Goal: Transaction & Acquisition: Purchase product/service

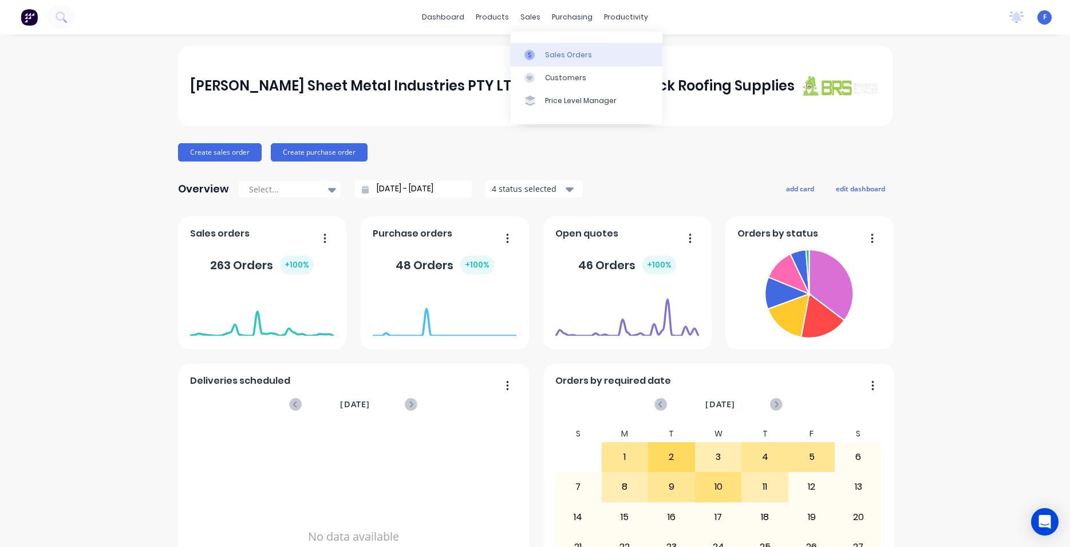
click at [547, 61] on link "Sales Orders" at bounding box center [586, 54] width 152 height 23
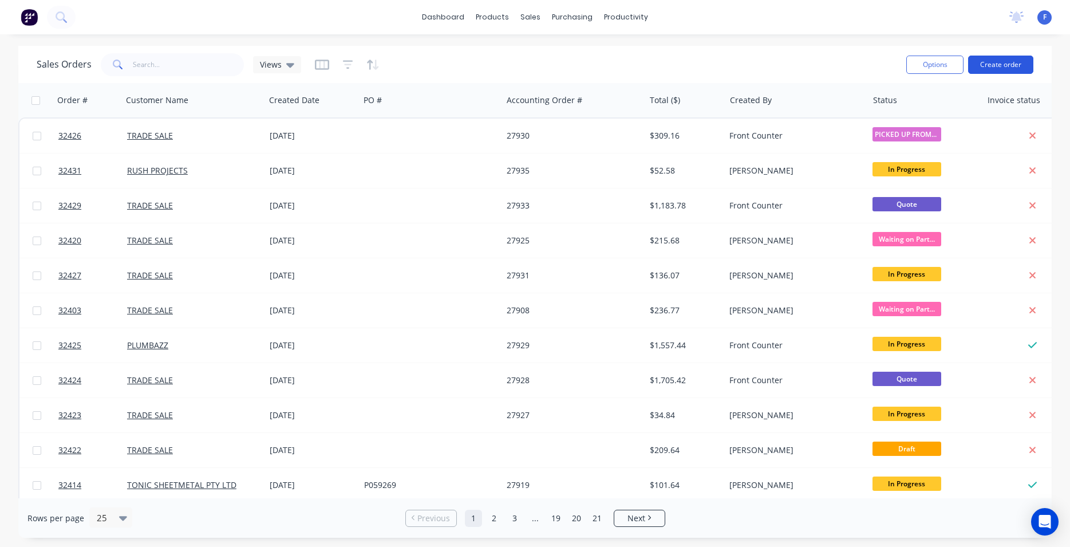
click at [984, 64] on button "Create order" at bounding box center [1000, 65] width 65 height 18
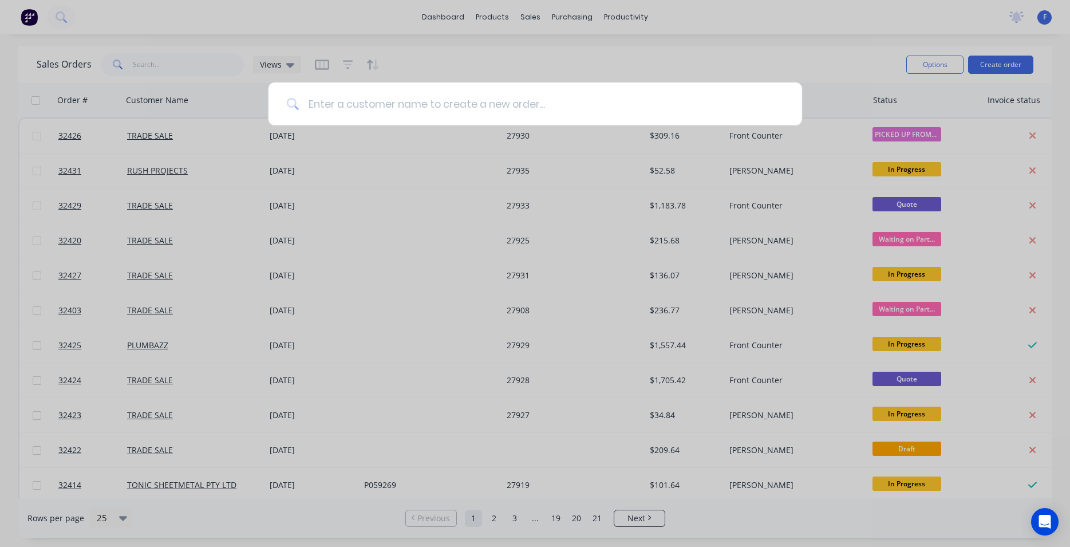
click at [404, 98] on input at bounding box center [541, 103] width 485 height 43
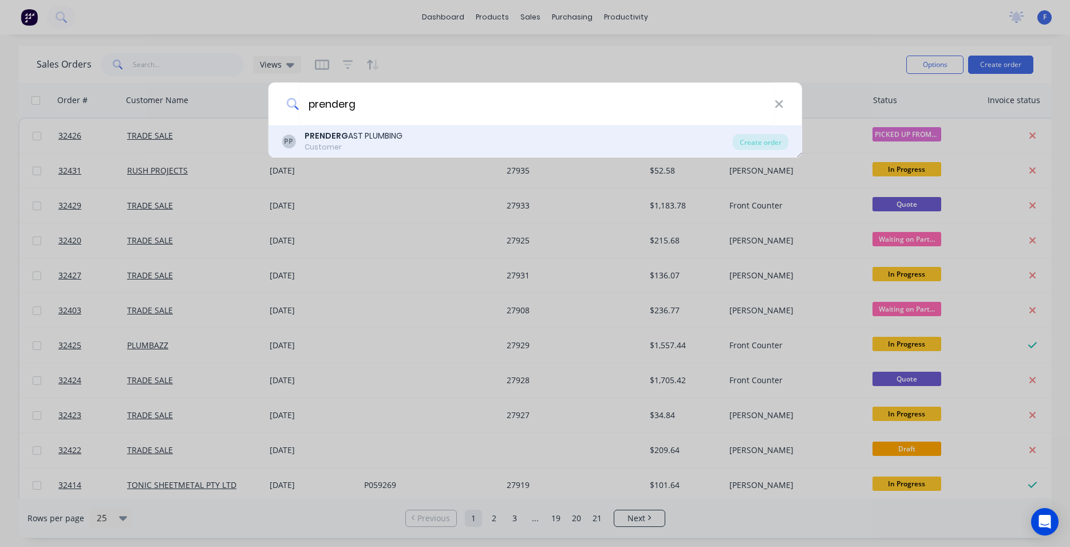
type input "prenderg"
click at [374, 144] on div "Customer" at bounding box center [353, 147] width 98 height 10
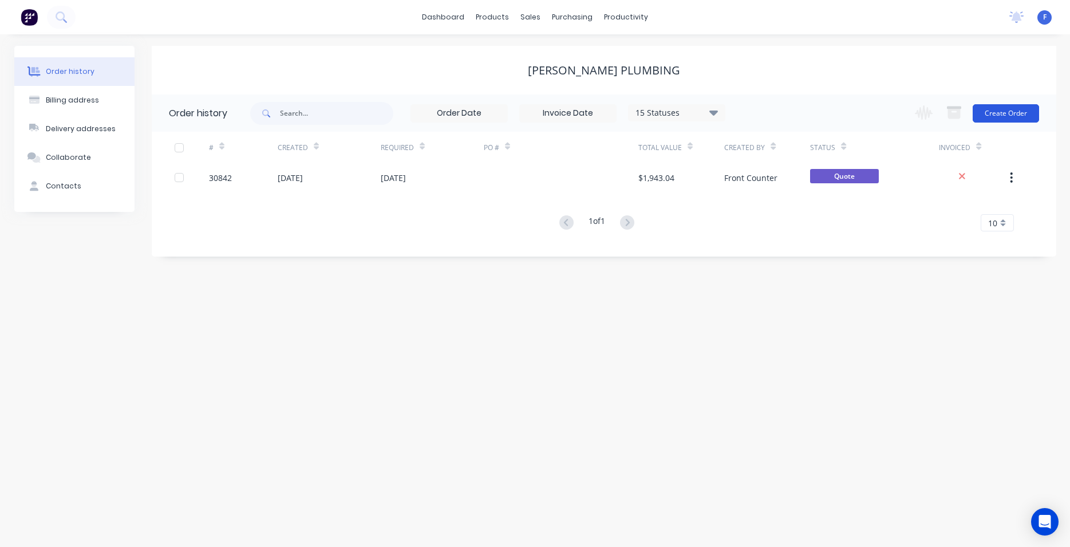
click at [991, 113] on button "Create Order" at bounding box center [1005, 113] width 66 height 18
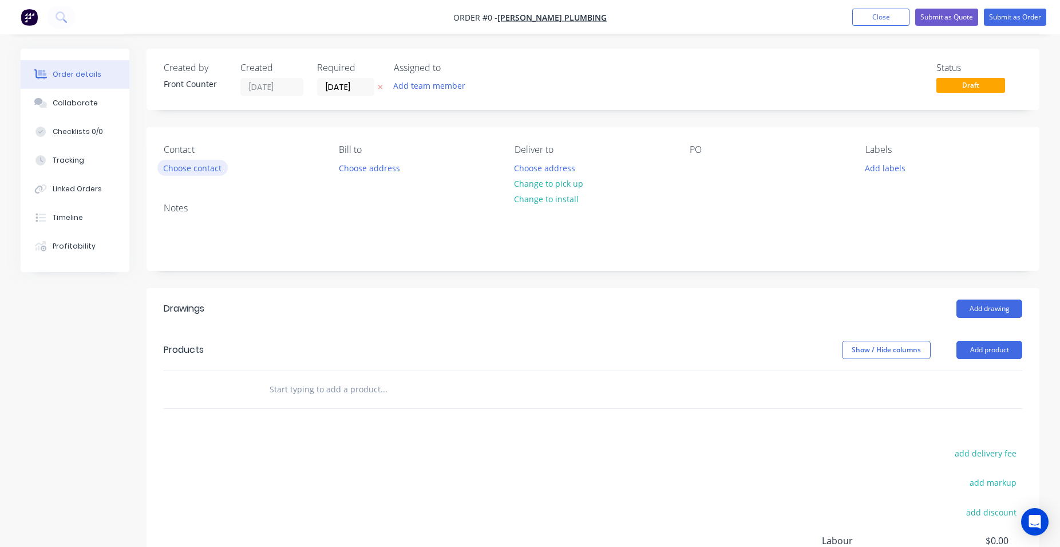
click at [191, 168] on button "Choose contact" at bounding box center [192, 167] width 70 height 15
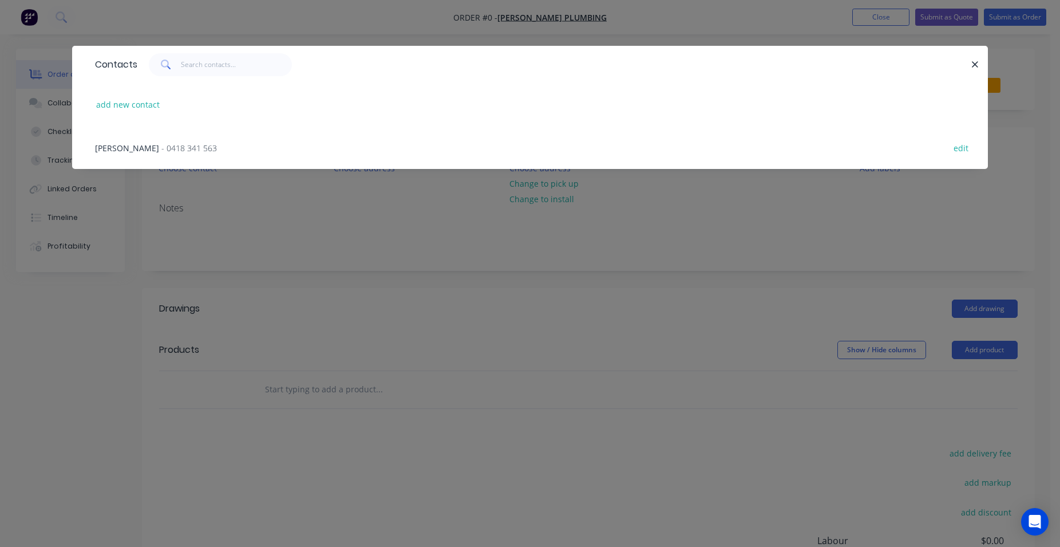
click at [161, 149] on span "- 0418 341 563" at bounding box center [189, 147] width 56 height 11
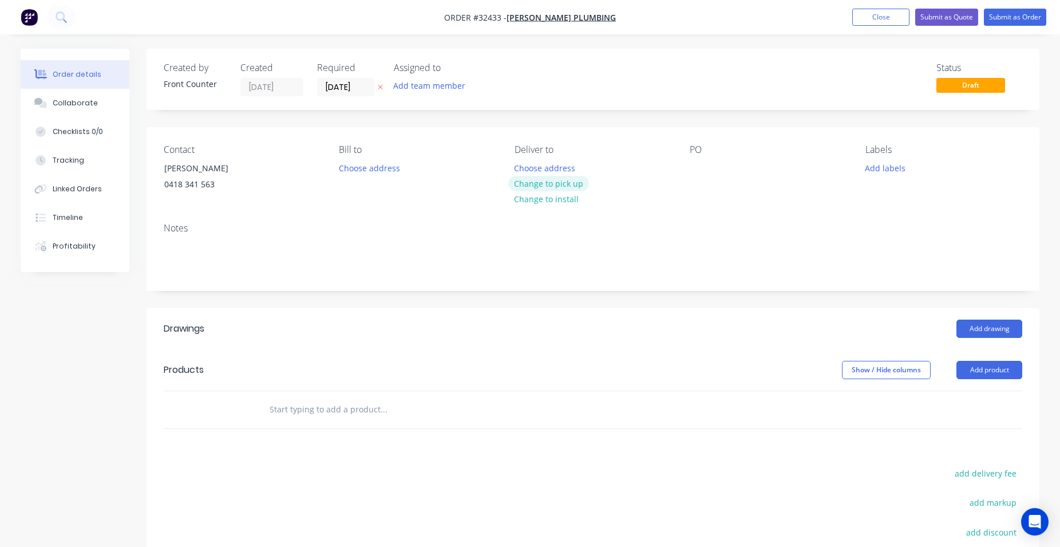
click at [556, 182] on button "Change to pick up" at bounding box center [548, 183] width 81 height 15
click at [347, 406] on input "text" at bounding box center [383, 409] width 229 height 23
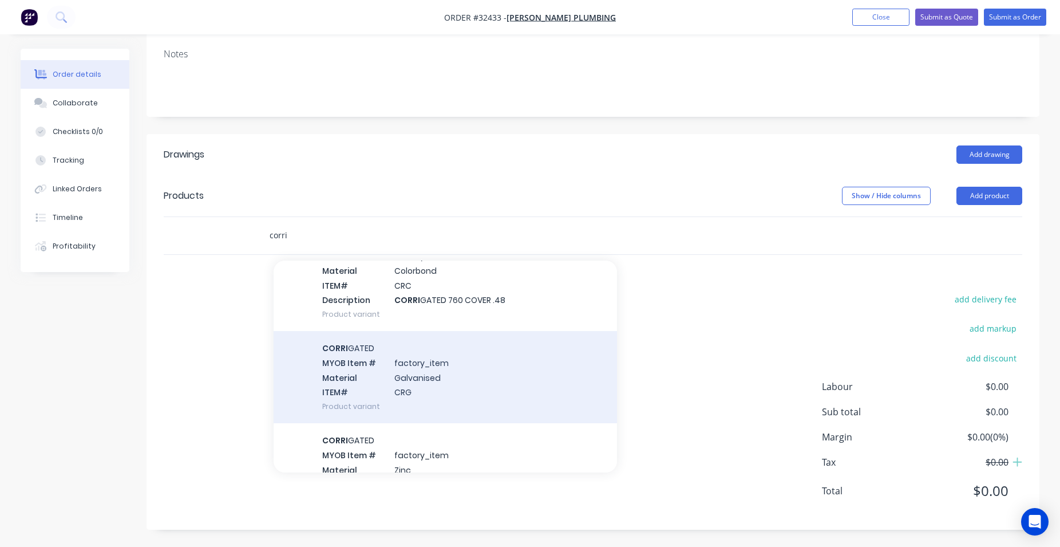
scroll to position [587, 0]
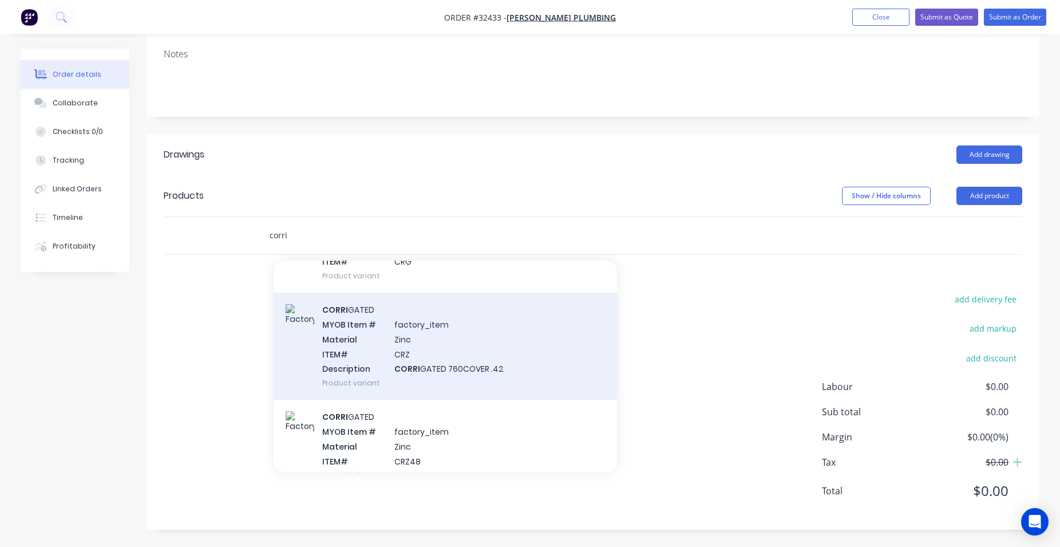
type input "corri"
click at [466, 369] on div "CORRI GATED MYOB Item # factory_item Material Zinc ITEM# CRZ Description CORRI …" at bounding box center [445, 345] width 343 height 107
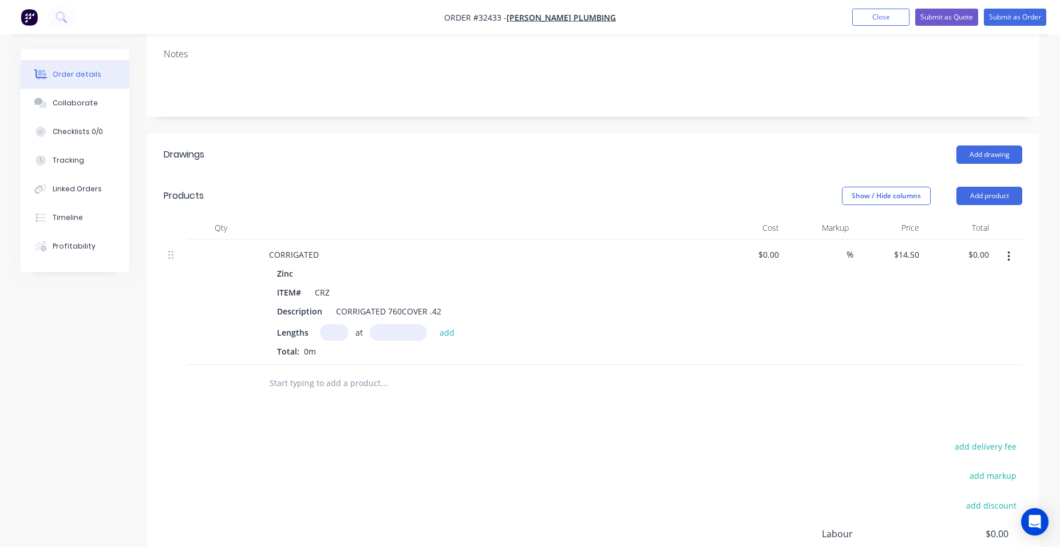
click at [340, 332] on input "text" at bounding box center [334, 332] width 29 height 17
type input "2"
type input "6300"
click at [434, 324] on button "add" at bounding box center [447, 331] width 27 height 15
type input "$182.70"
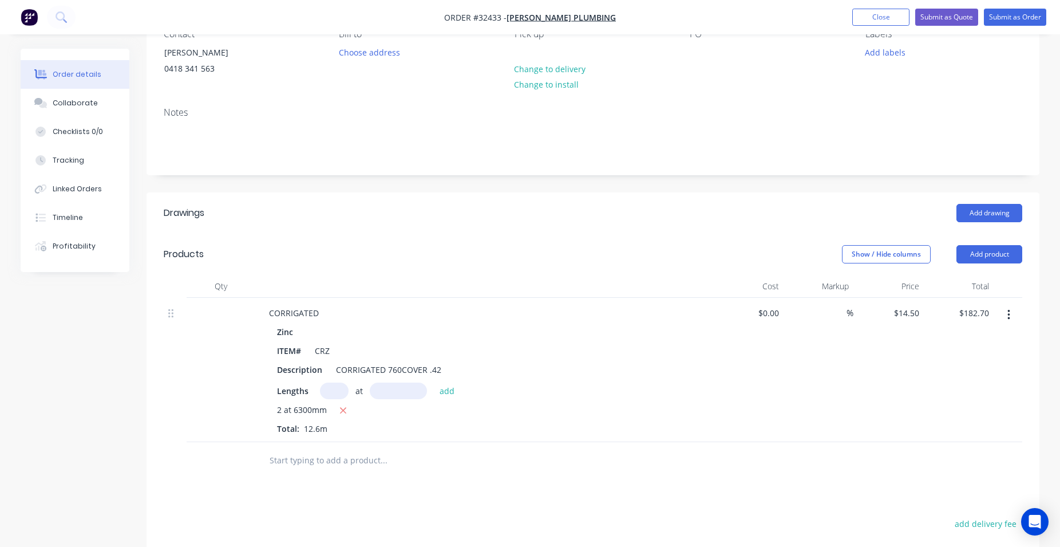
scroll to position [0, 0]
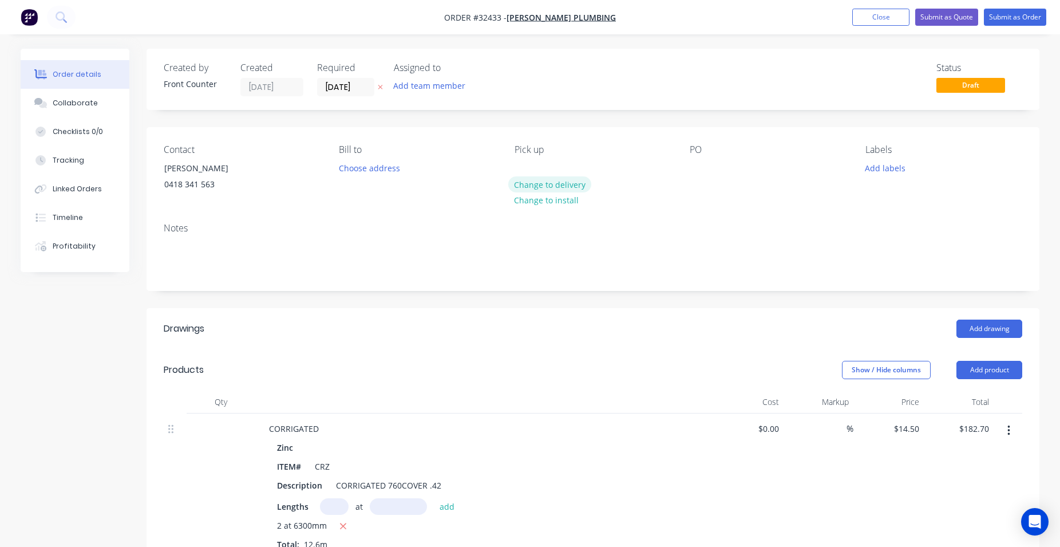
click at [563, 185] on button "Change to delivery" at bounding box center [550, 183] width 84 height 15
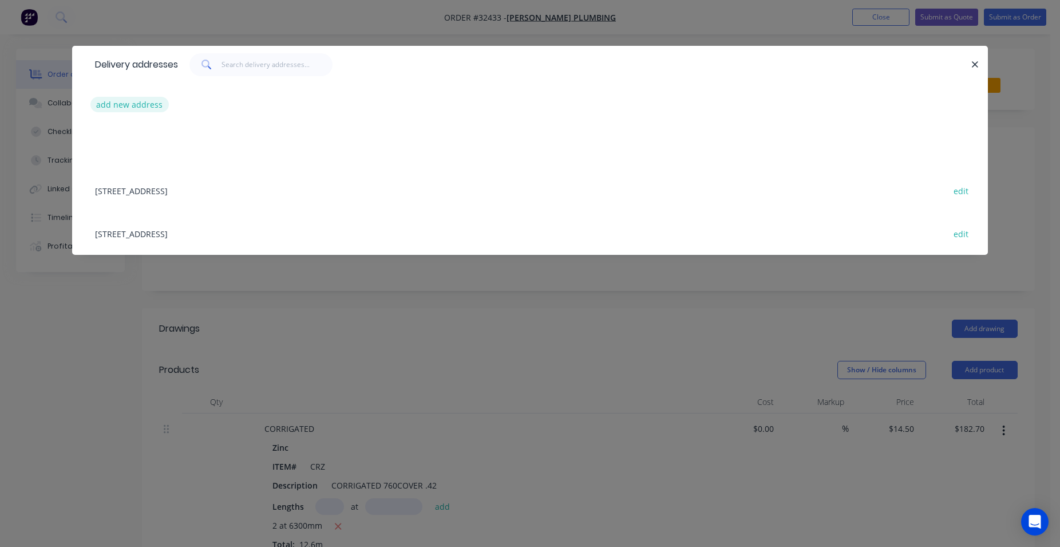
click at [138, 104] on button "add new address" at bounding box center [129, 104] width 78 height 15
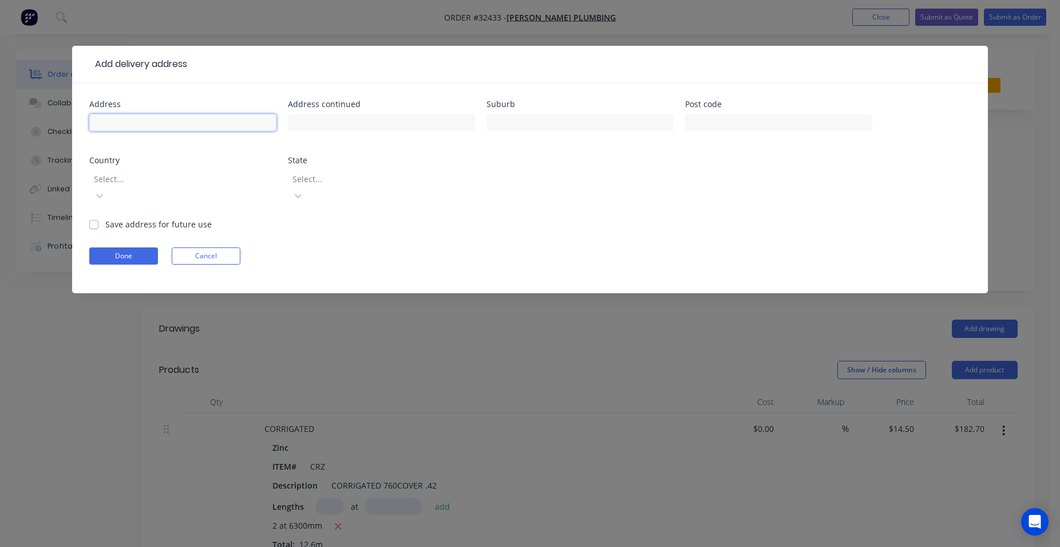
click at [130, 121] on input "text" at bounding box center [182, 122] width 187 height 17
type input "r"
type input "1"
type input "REAR OF [STREET_ADDRESS]"
click at [576, 125] on input "text" at bounding box center [579, 122] width 187 height 17
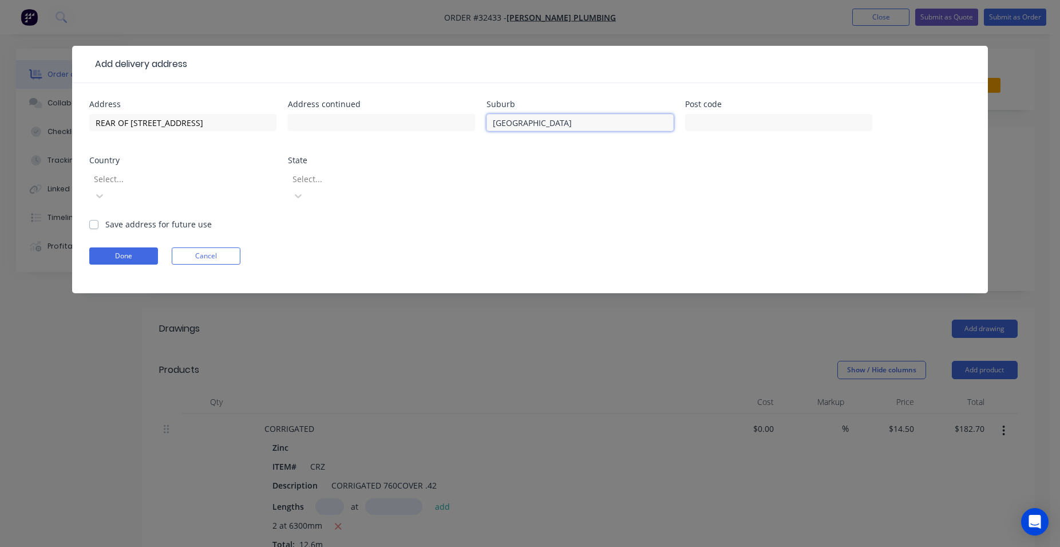
type input "[GEOGRAPHIC_DATA]"
click at [544, 209] on form "Address REAR OF [STREET_ADDRESS] Address continued Suburb BRUNSWICK Post code C…" at bounding box center [529, 196] width 881 height 193
click at [105, 218] on label "Save address for future use" at bounding box center [158, 224] width 106 height 12
click at [93, 218] on input "Save address for future use" at bounding box center [93, 223] width 9 height 11
checkbox input "true"
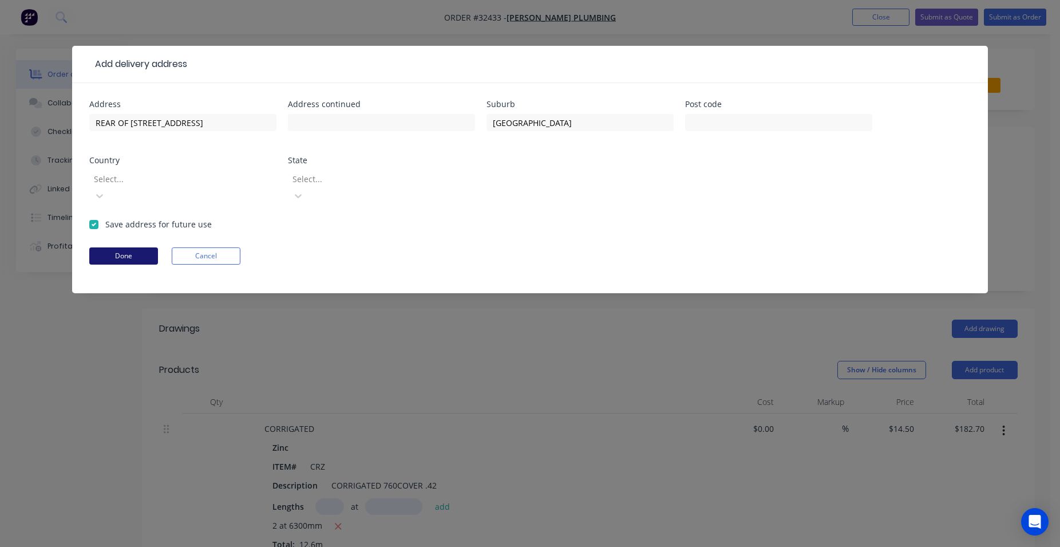
click at [118, 247] on button "Done" at bounding box center [123, 255] width 69 height 17
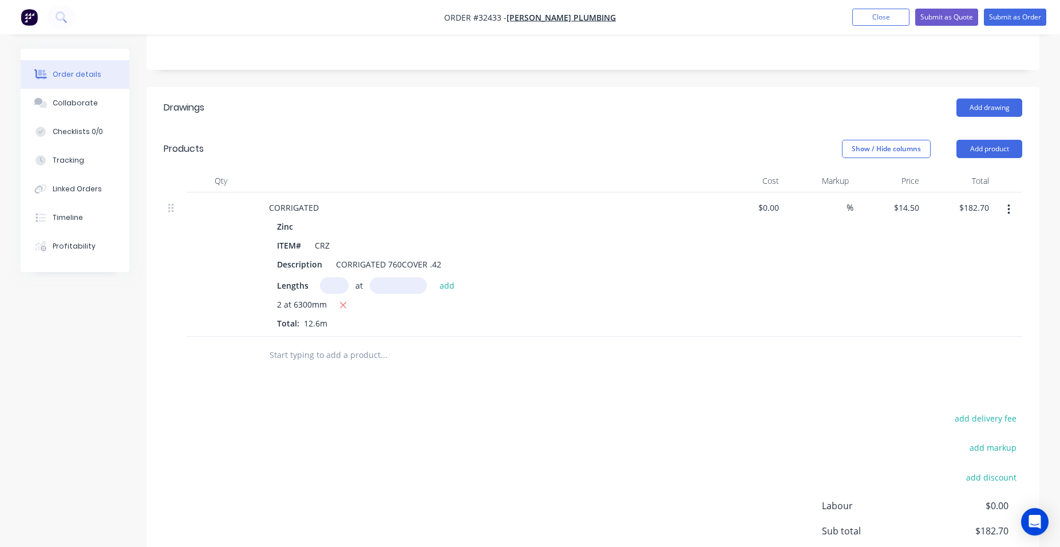
scroll to position [340, 0]
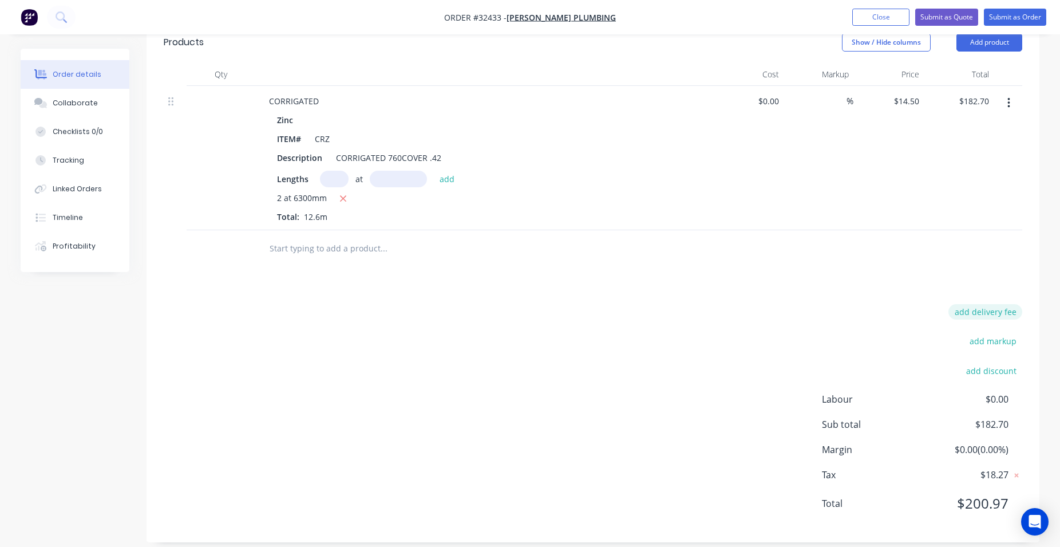
click at [1003, 304] on button "add delivery fee" at bounding box center [985, 311] width 74 height 15
type input "50"
click input "submit" at bounding box center [0, 0] width 0 height 0
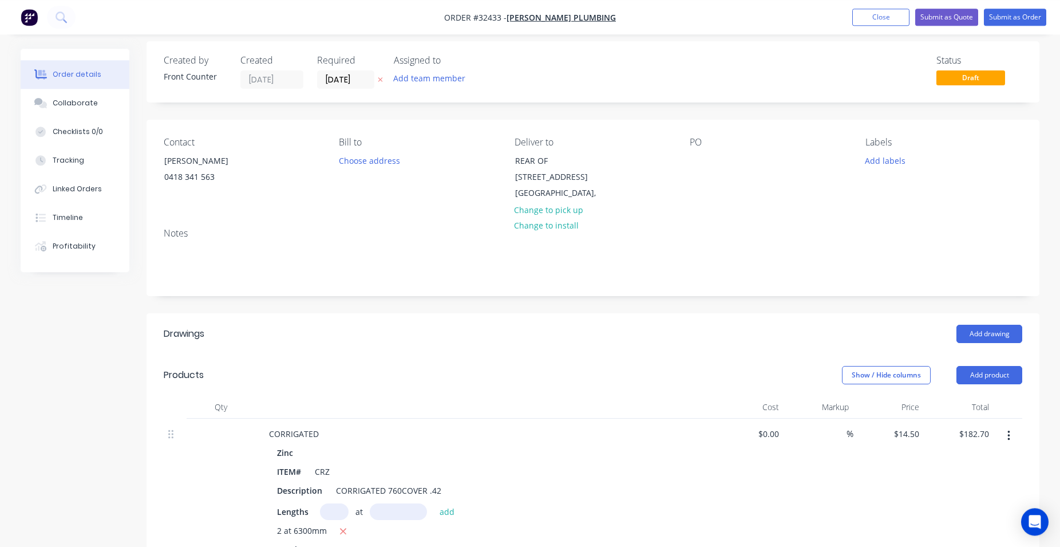
scroll to position [0, 0]
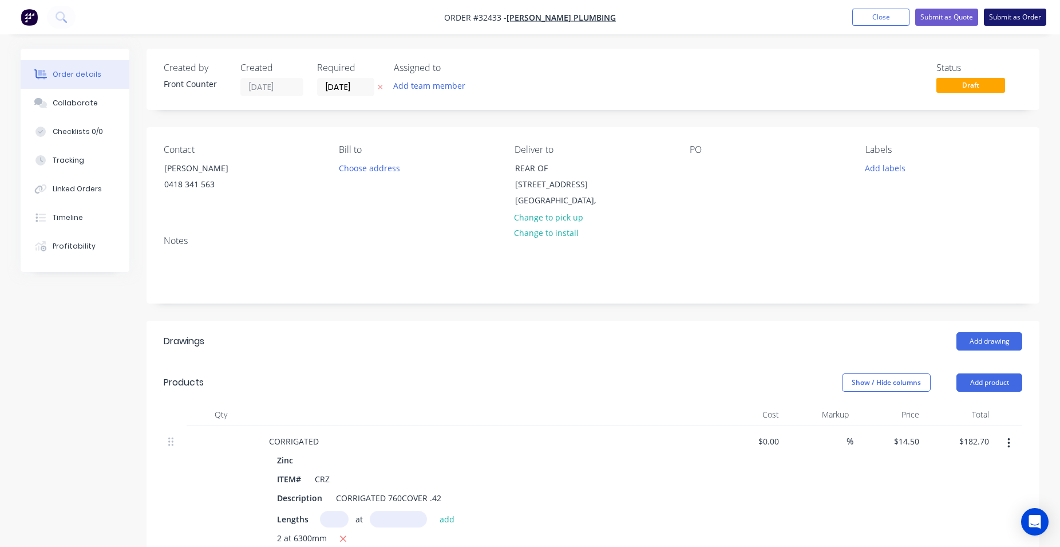
click at [1016, 19] on button "Submit as Order" at bounding box center [1015, 17] width 62 height 17
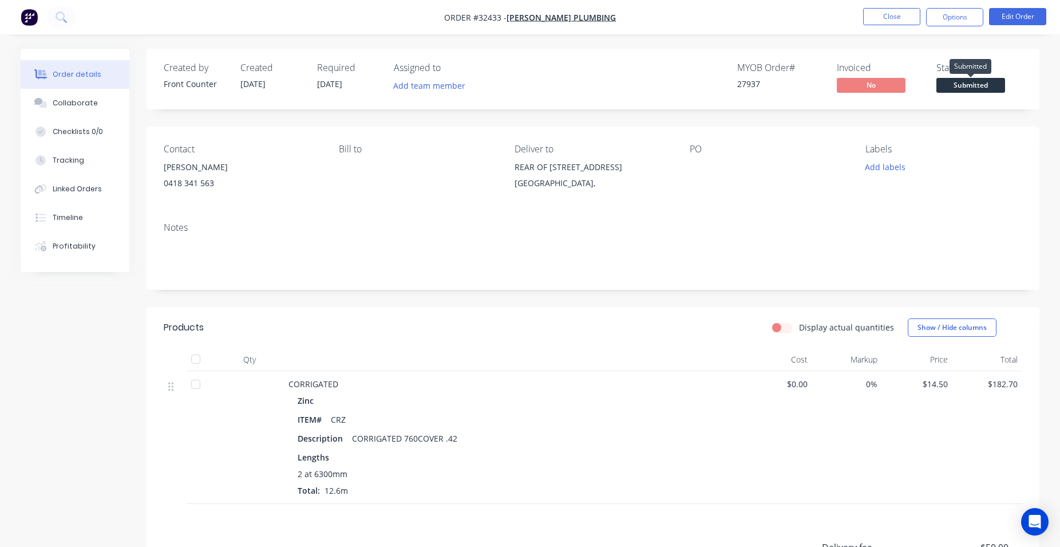
click at [956, 88] on span "Submitted" at bounding box center [970, 85] width 69 height 14
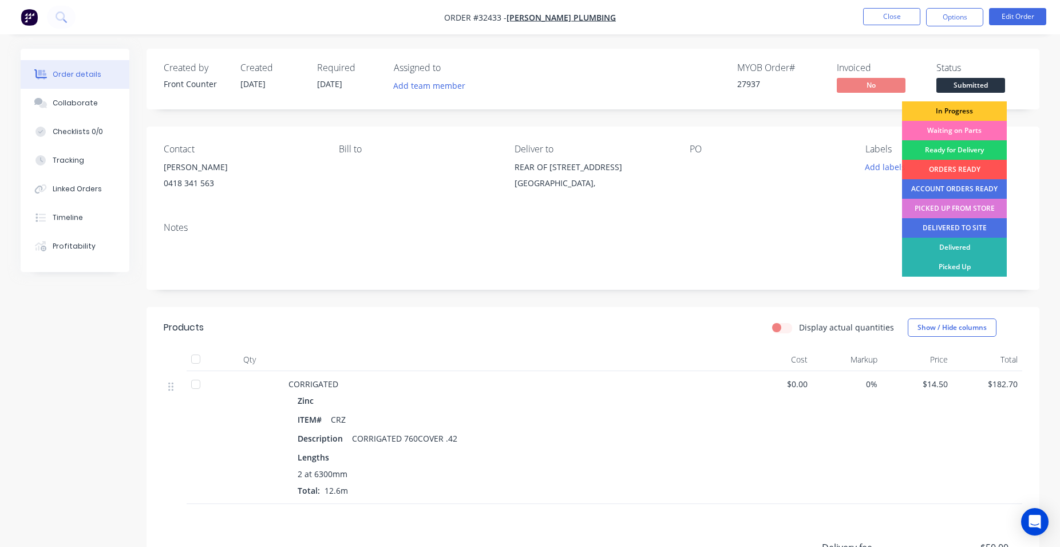
click at [945, 111] on div "In Progress" at bounding box center [954, 110] width 105 height 19
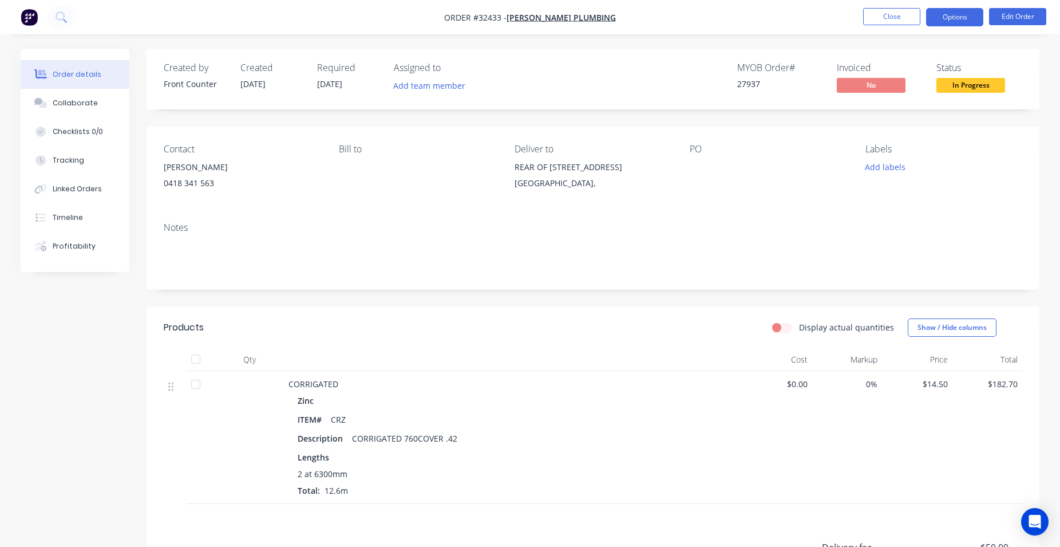
click at [956, 15] on button "Options" at bounding box center [954, 17] width 57 height 18
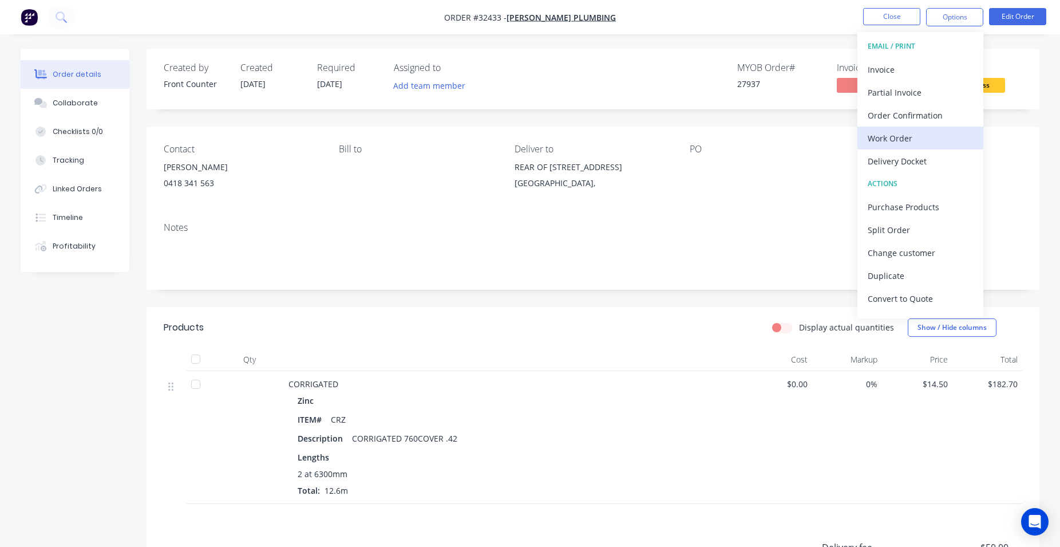
click at [901, 139] on div "Work Order" at bounding box center [920, 138] width 105 height 17
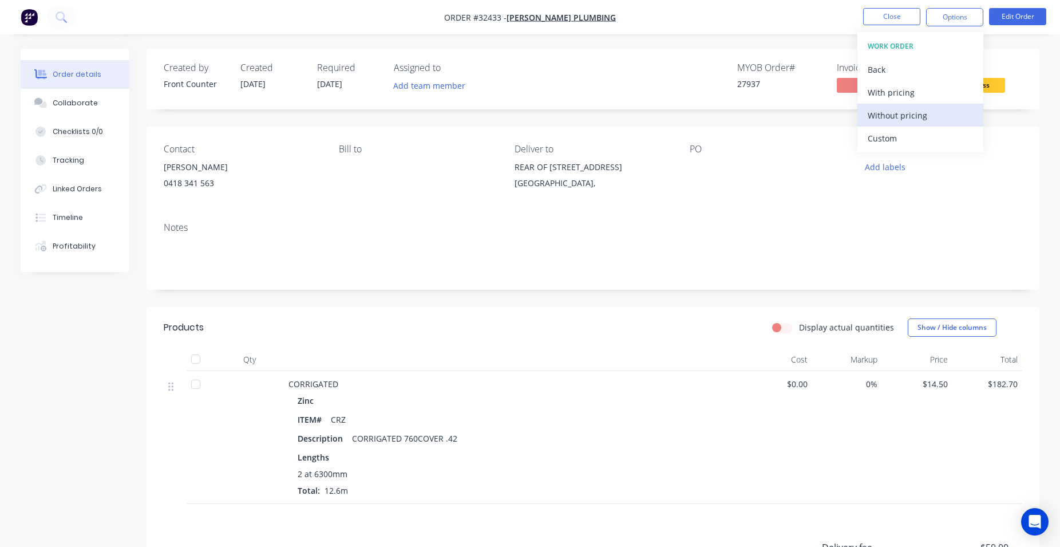
click at [920, 110] on div "Without pricing" at bounding box center [920, 115] width 105 height 17
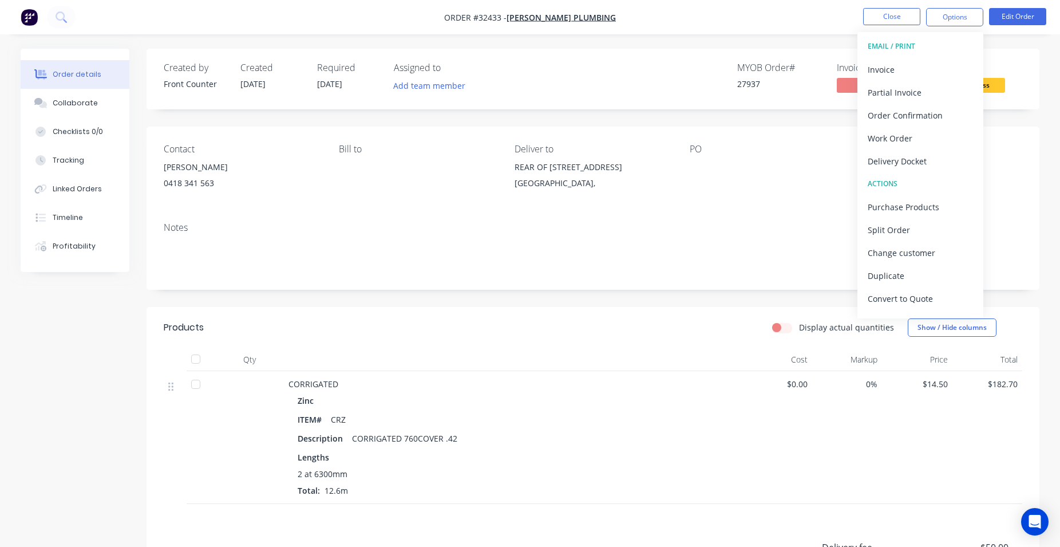
click at [734, 220] on div "Notes" at bounding box center [593, 251] width 893 height 77
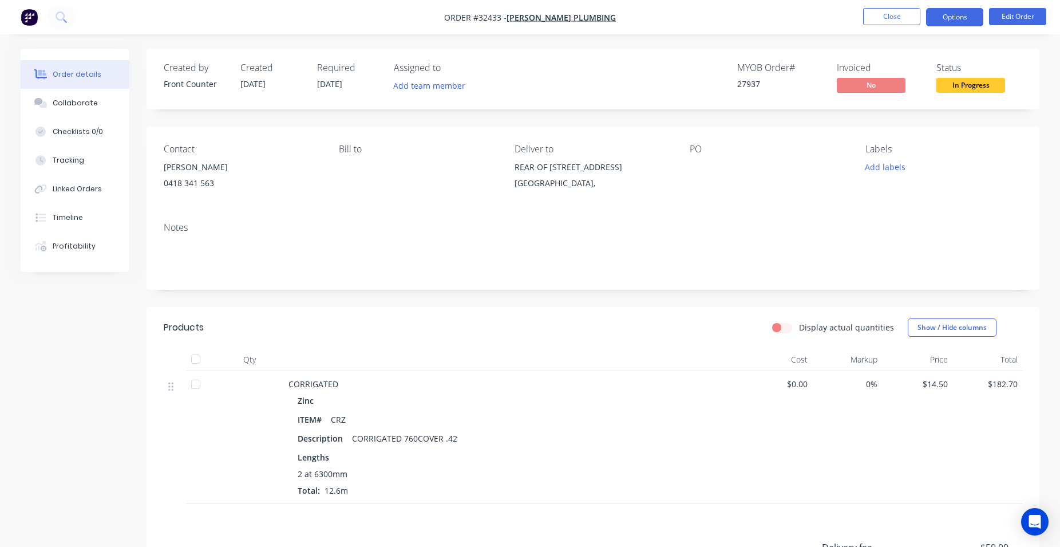
click at [943, 15] on button "Options" at bounding box center [954, 17] width 57 height 18
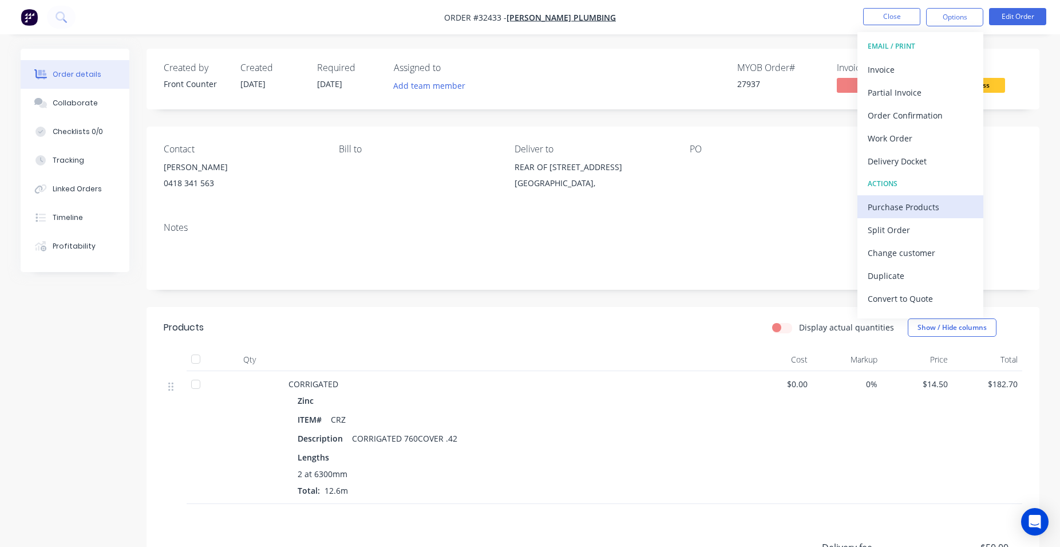
click at [912, 204] on div "Purchase Products" at bounding box center [920, 207] width 105 height 17
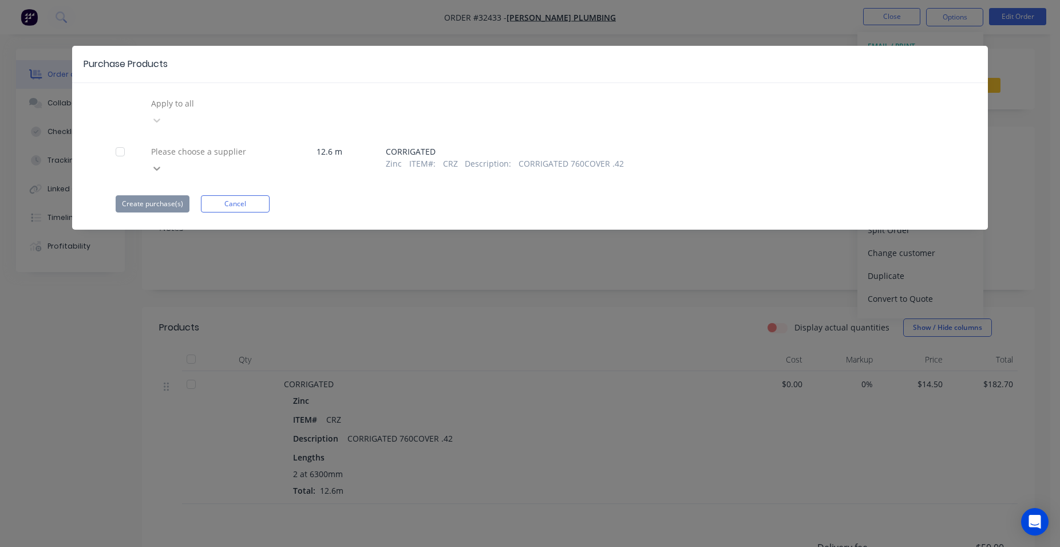
click at [163, 163] on icon at bounding box center [156, 168] width 11 height 11
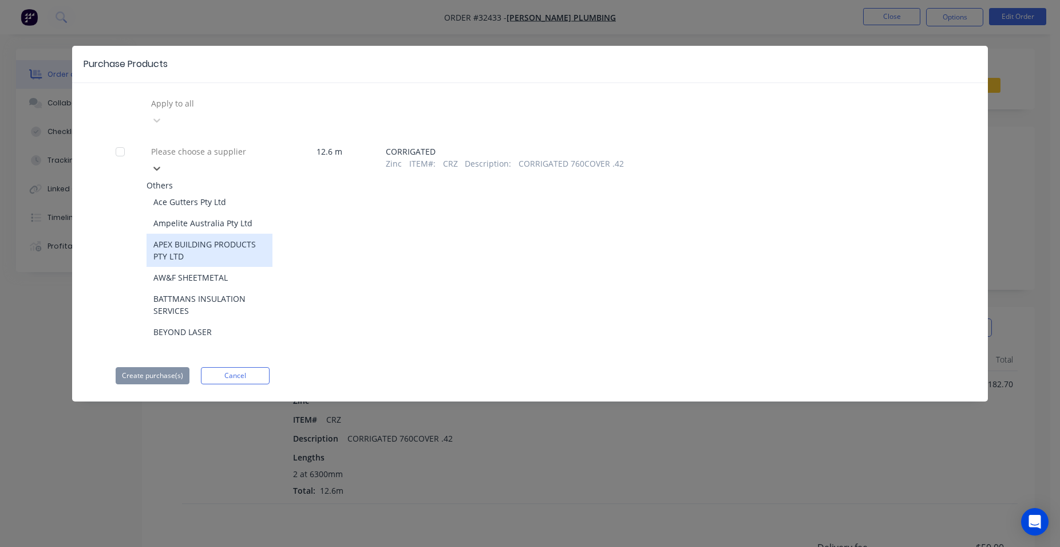
click at [208, 233] on div "APEX BUILDING PRODUCTS PTY LTD" at bounding box center [210, 249] width 126 height 33
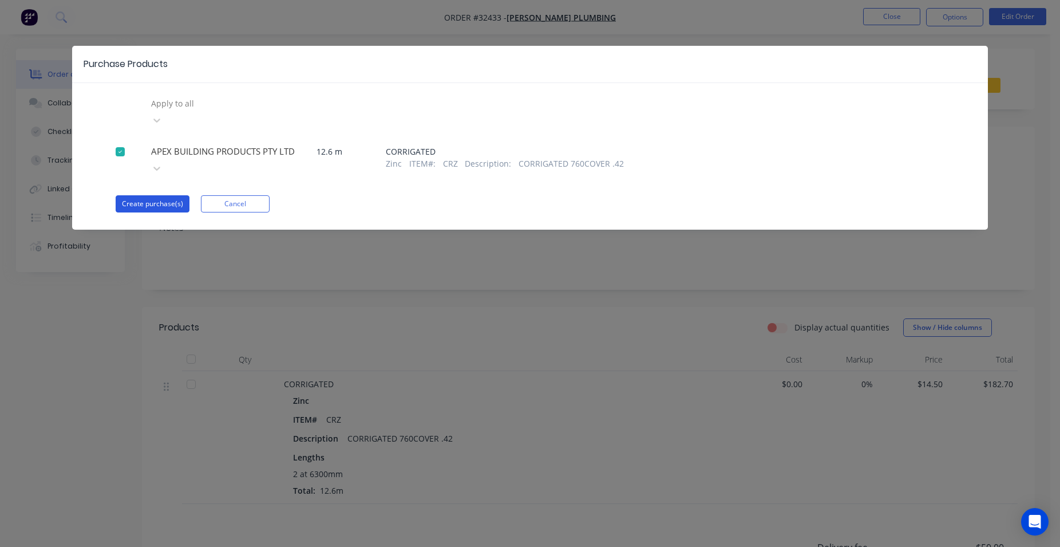
click at [151, 195] on button "Create purchase(s)" at bounding box center [153, 203] width 74 height 17
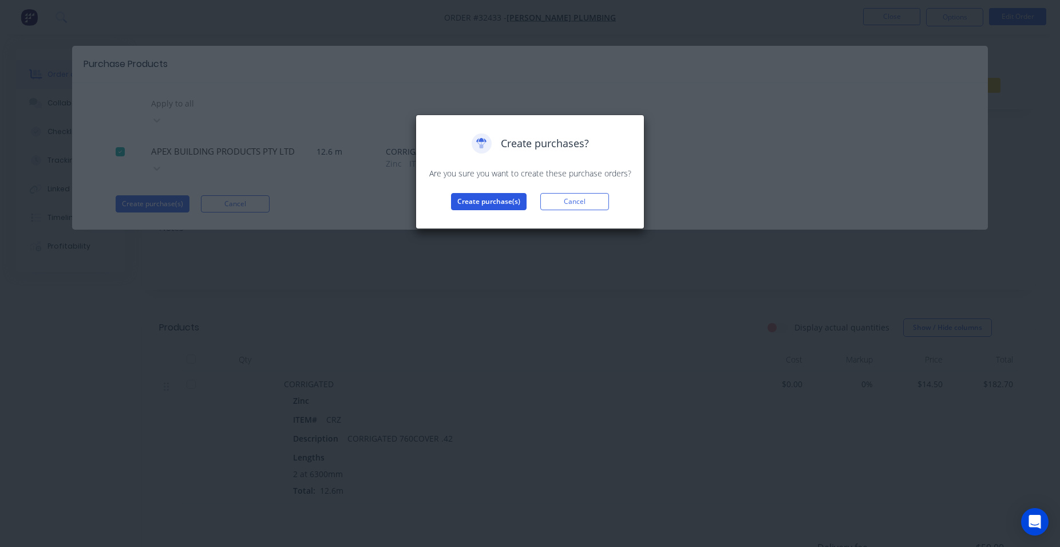
click at [472, 200] on button "Create purchase(s)" at bounding box center [489, 201] width 76 height 17
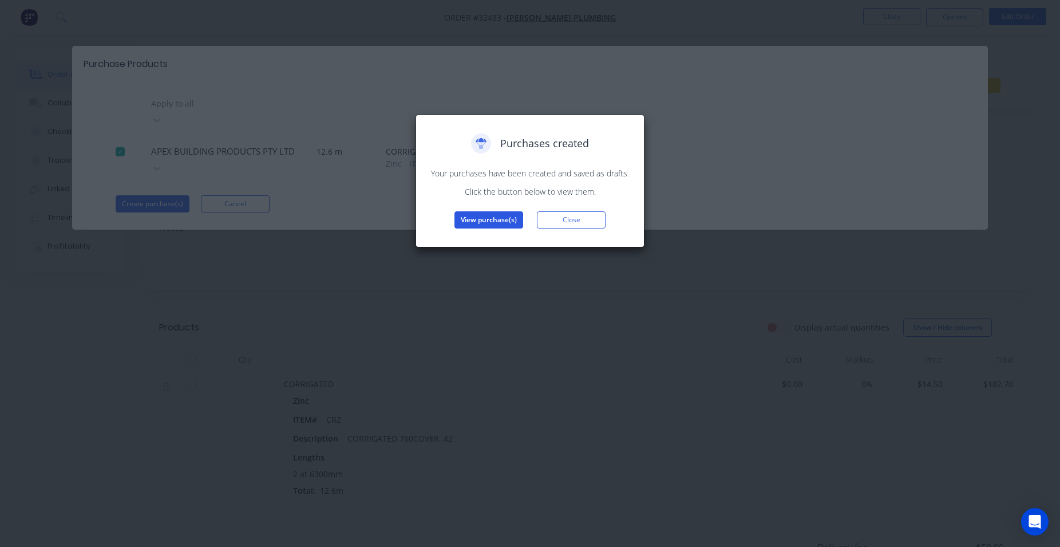
click at [474, 215] on button "View purchase(s)" at bounding box center [488, 219] width 69 height 17
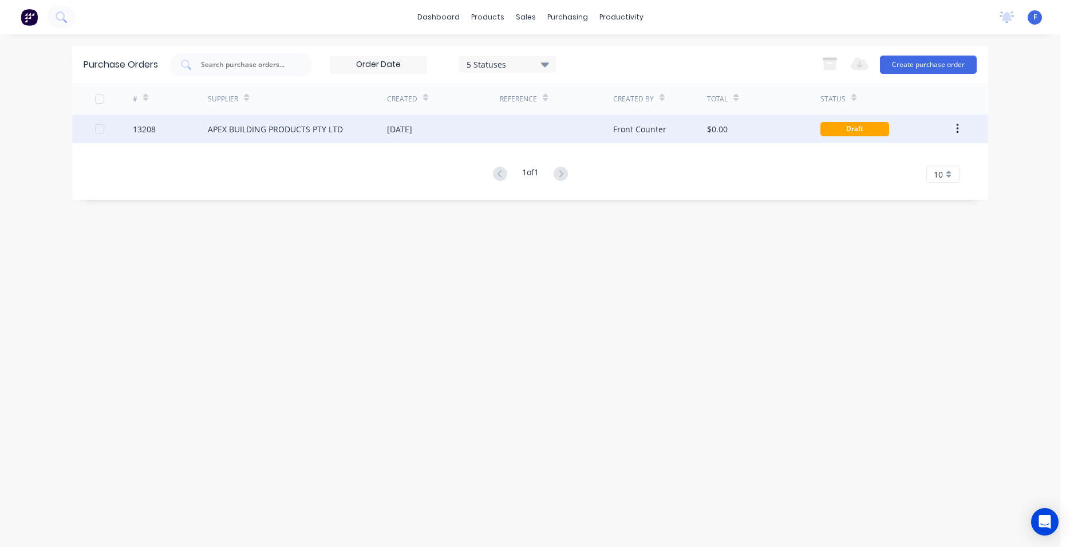
click at [438, 128] on div "[DATE]" at bounding box center [443, 128] width 113 height 29
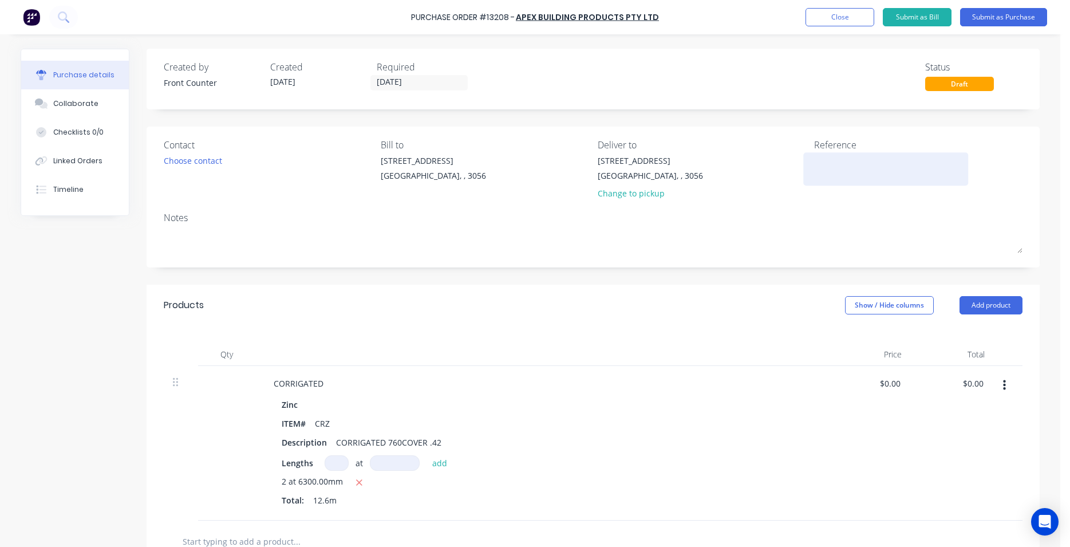
click at [823, 171] on textarea at bounding box center [885, 168] width 143 height 26
type textarea "27"
type textarea "x"
type textarea "279"
type textarea "x"
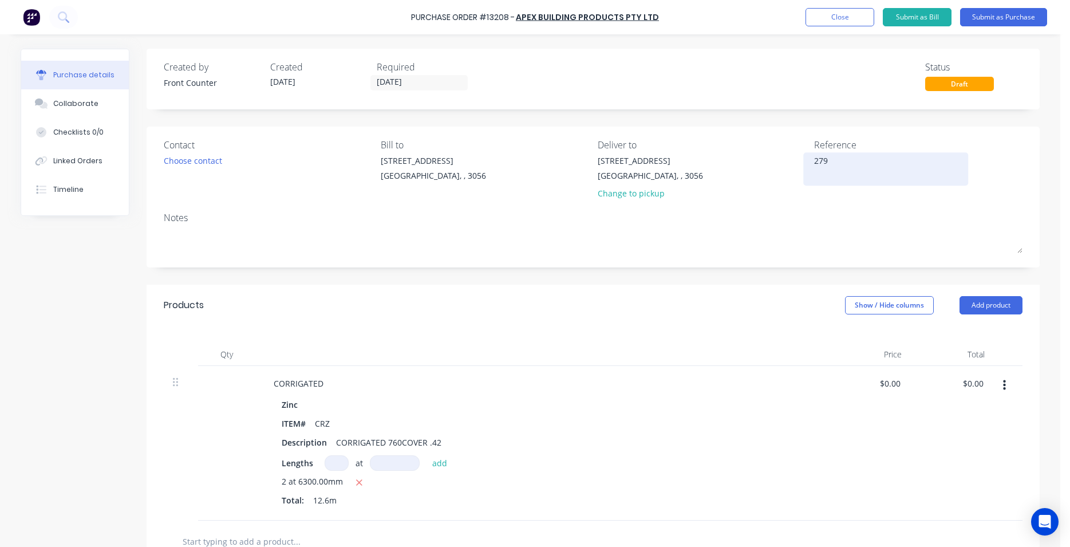
type textarea "2793"
type textarea "x"
type textarea "27937"
type textarea "x"
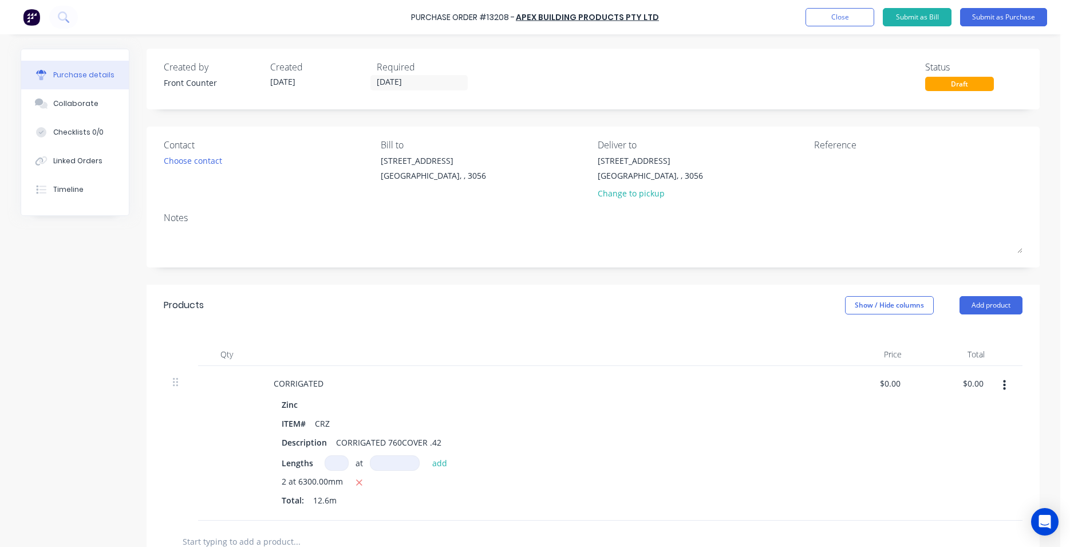
type textarea "27937"
click at [218, 153] on div "Contact Choose contact" at bounding box center [268, 171] width 208 height 67
click at [213, 158] on div "Choose contact" at bounding box center [193, 161] width 58 height 12
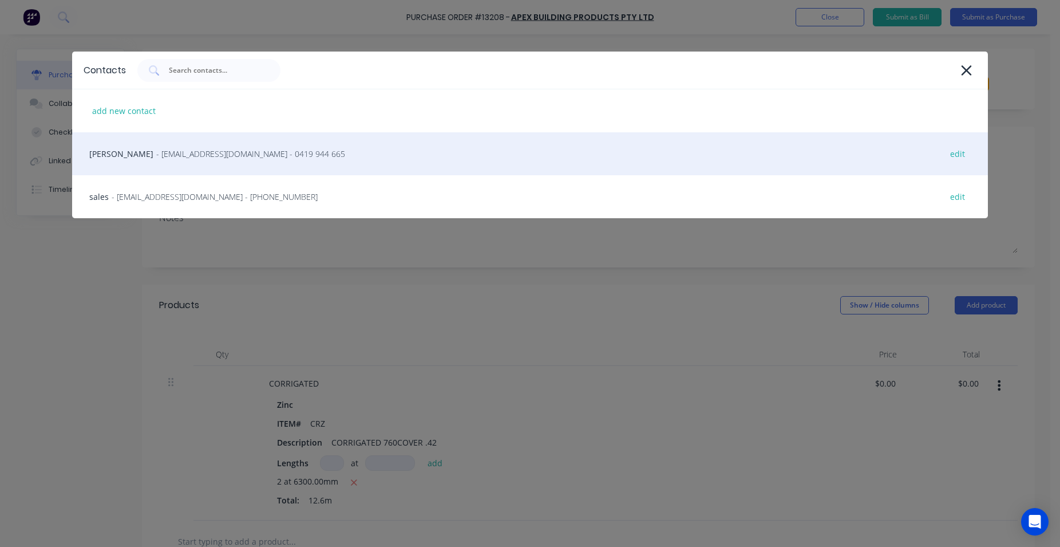
click at [214, 163] on div "[PERSON_NAME] - [EMAIL_ADDRESS][DOMAIN_NAME] - 0419 944 665 edit" at bounding box center [530, 153] width 916 height 43
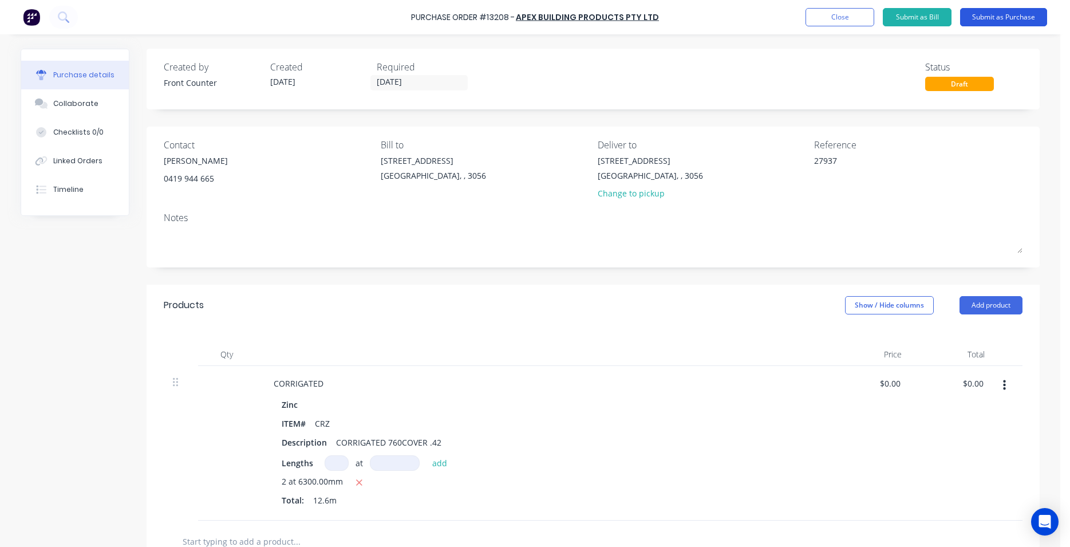
click at [995, 18] on button "Submit as Purchase" at bounding box center [1003, 17] width 87 height 18
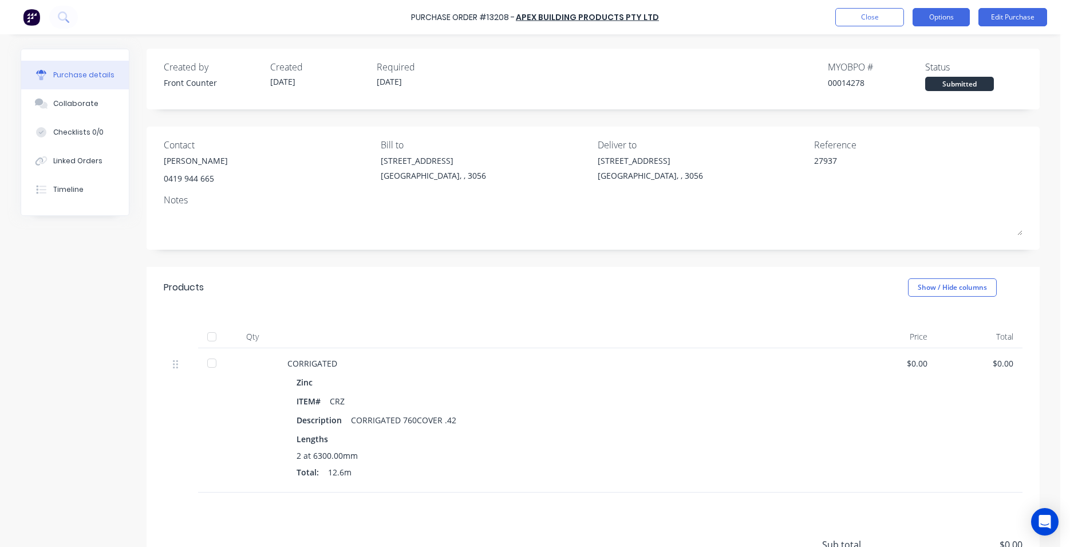
click at [947, 18] on button "Options" at bounding box center [940, 17] width 57 height 18
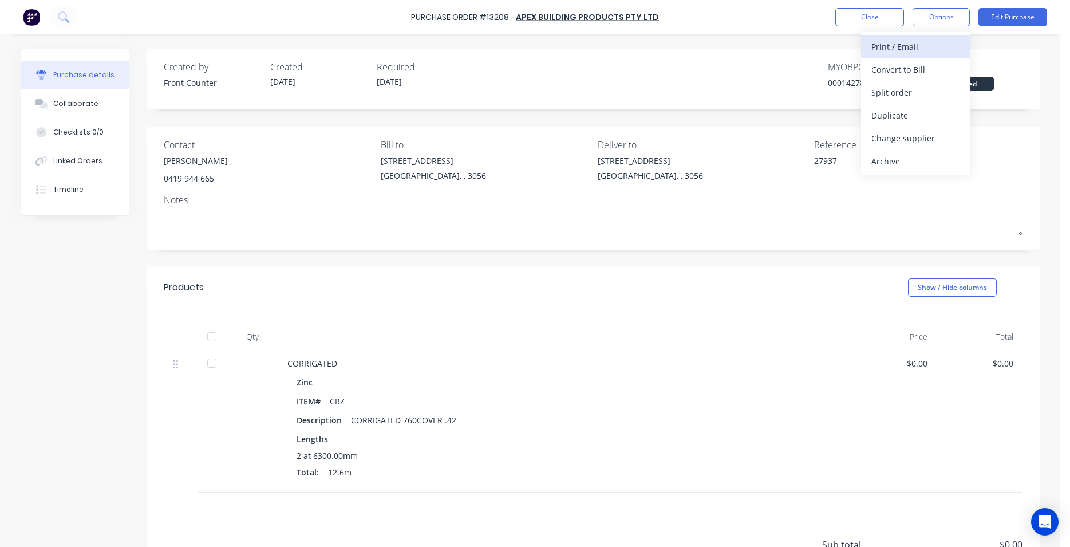
click at [911, 45] on div "Print / Email" at bounding box center [915, 46] width 88 height 17
click at [912, 94] on div "Without pricing" at bounding box center [915, 92] width 88 height 17
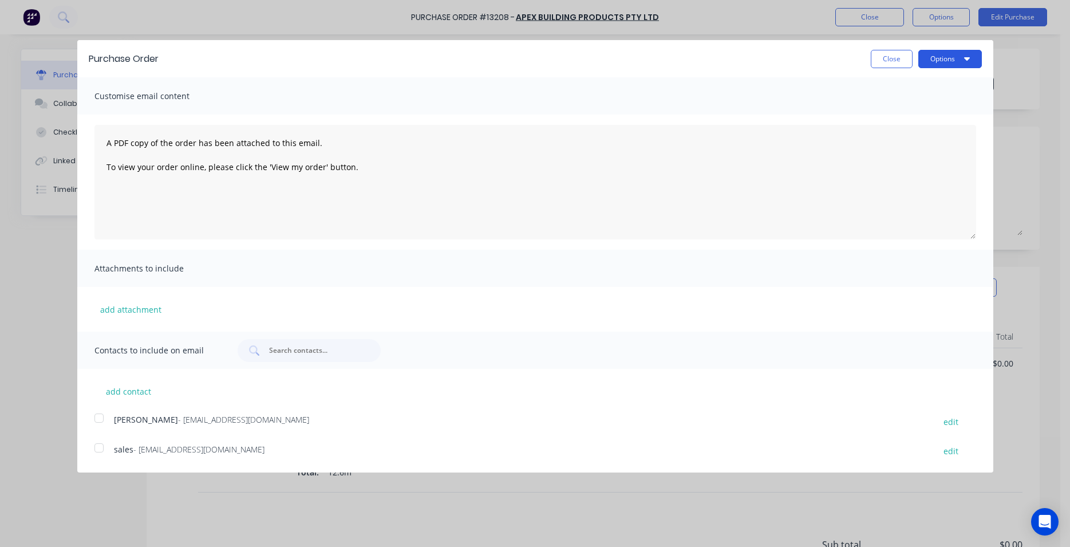
click at [965, 56] on icon "button" at bounding box center [967, 58] width 6 height 9
click at [914, 90] on div "Print" at bounding box center [927, 88] width 88 height 17
click at [96, 418] on div at bounding box center [99, 417] width 23 height 23
click at [101, 445] on div at bounding box center [99, 447] width 23 height 23
click at [937, 61] on button "Options" at bounding box center [950, 59] width 64 height 18
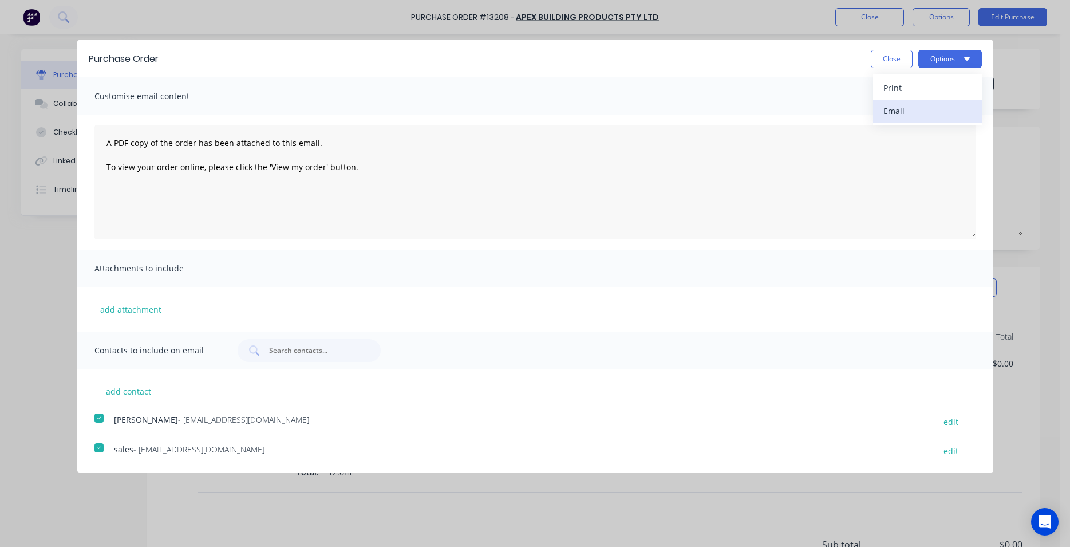
click at [917, 110] on div "Email" at bounding box center [927, 110] width 88 height 17
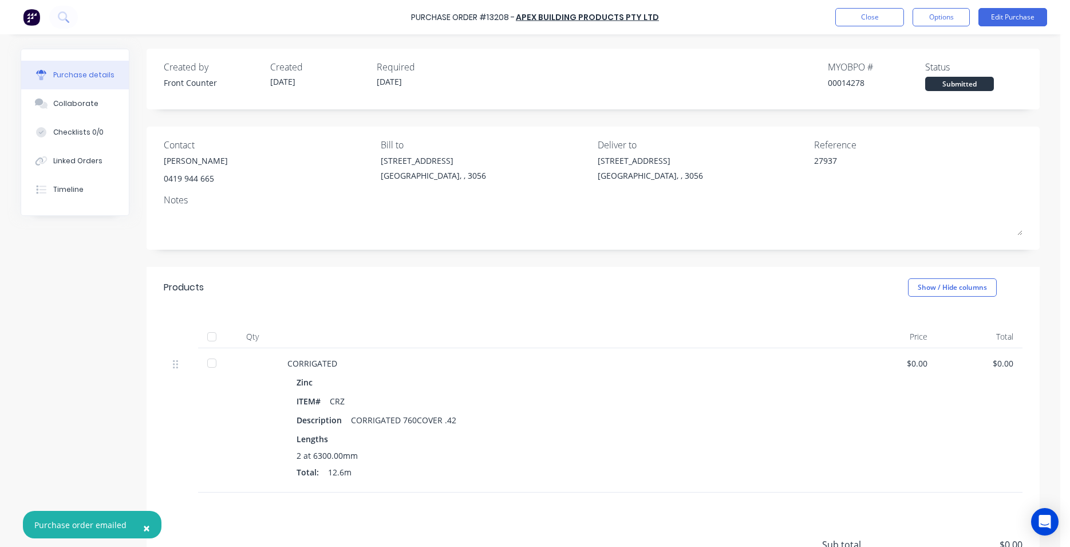
type textarea "x"
click at [30, 18] on img at bounding box center [31, 17] width 17 height 17
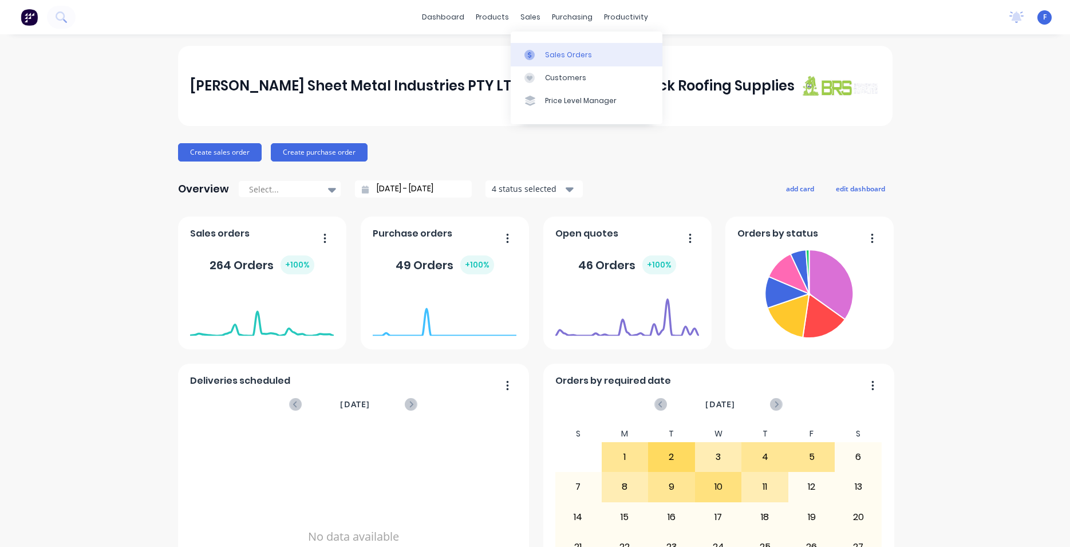
click at [553, 53] on div "Sales Orders" at bounding box center [568, 55] width 47 height 10
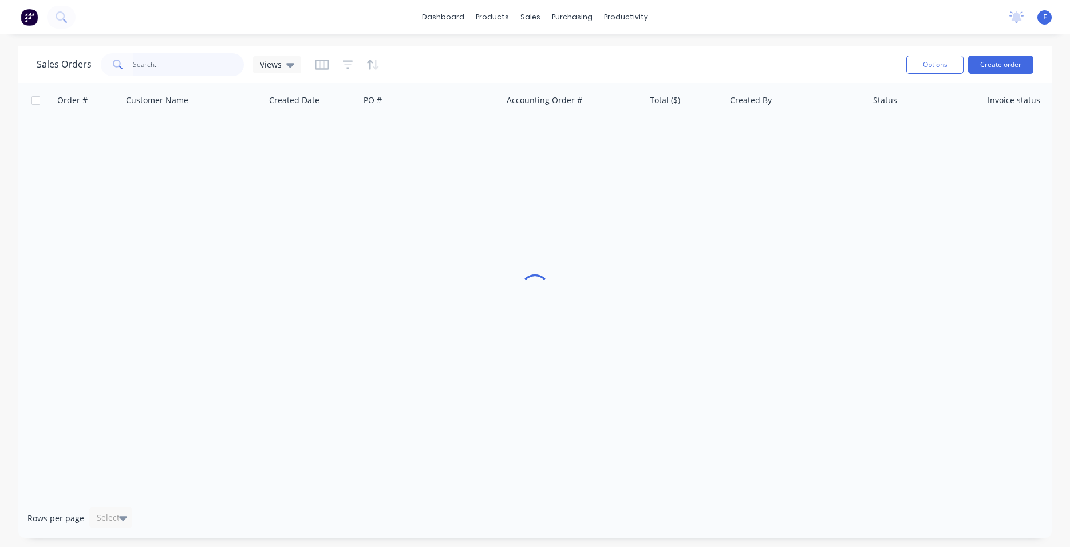
click at [181, 61] on input "text" at bounding box center [189, 64] width 112 height 23
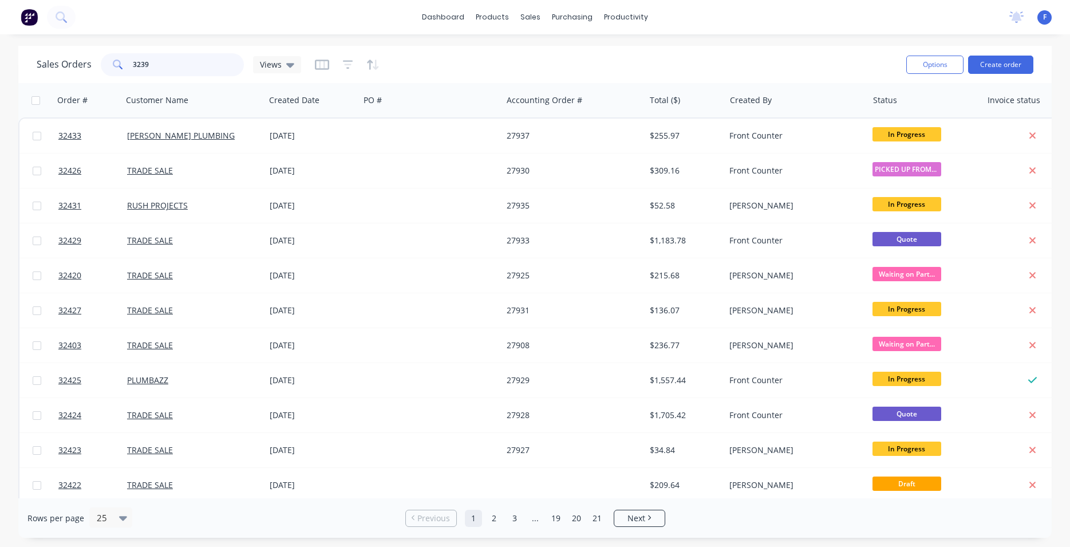
type input "32390"
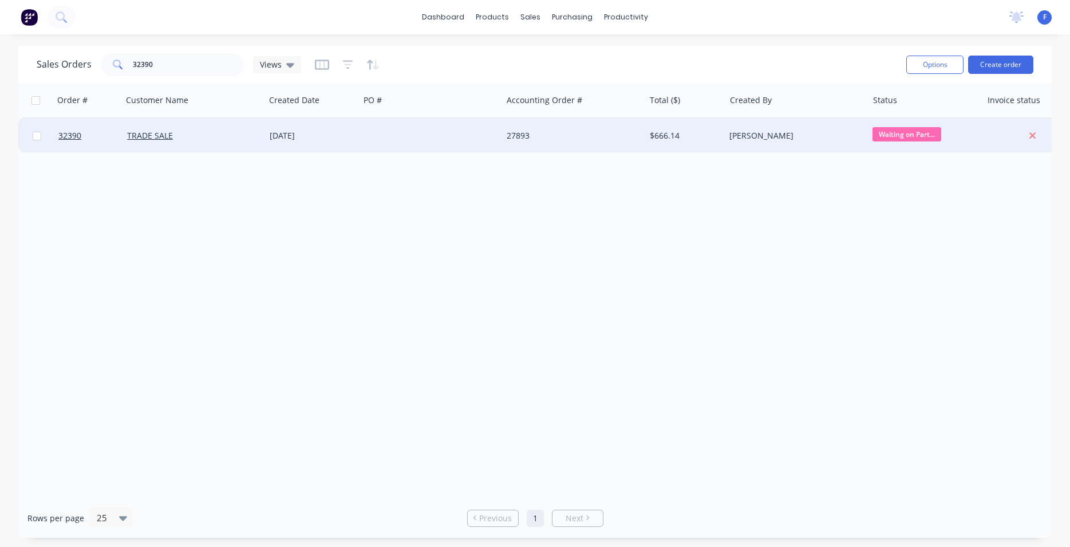
click at [232, 132] on div "TRADE SALE" at bounding box center [190, 135] width 127 height 11
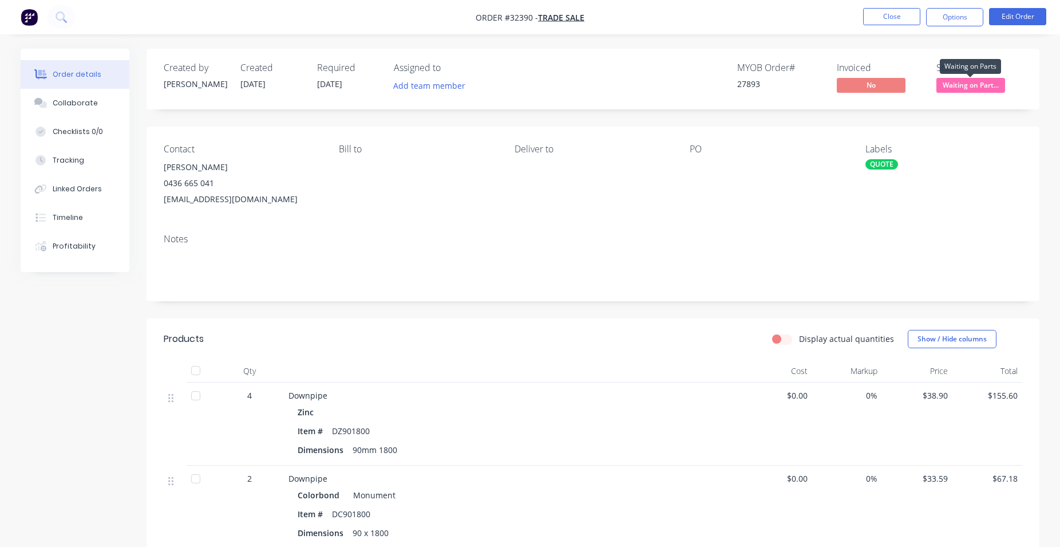
click at [979, 86] on span "Waiting on Part..." at bounding box center [970, 85] width 69 height 14
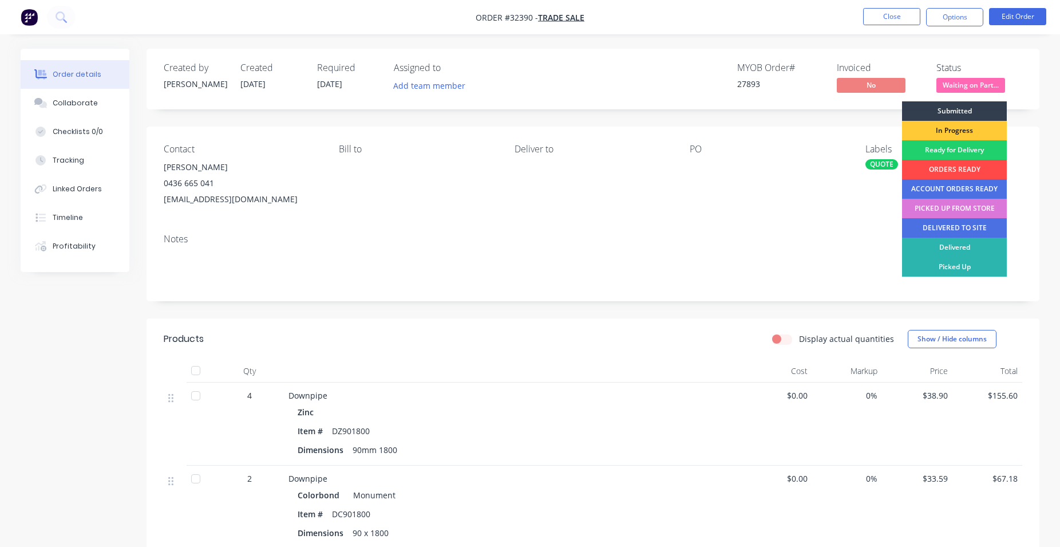
click at [944, 167] on div "ORDERS READY" at bounding box center [954, 169] width 105 height 19
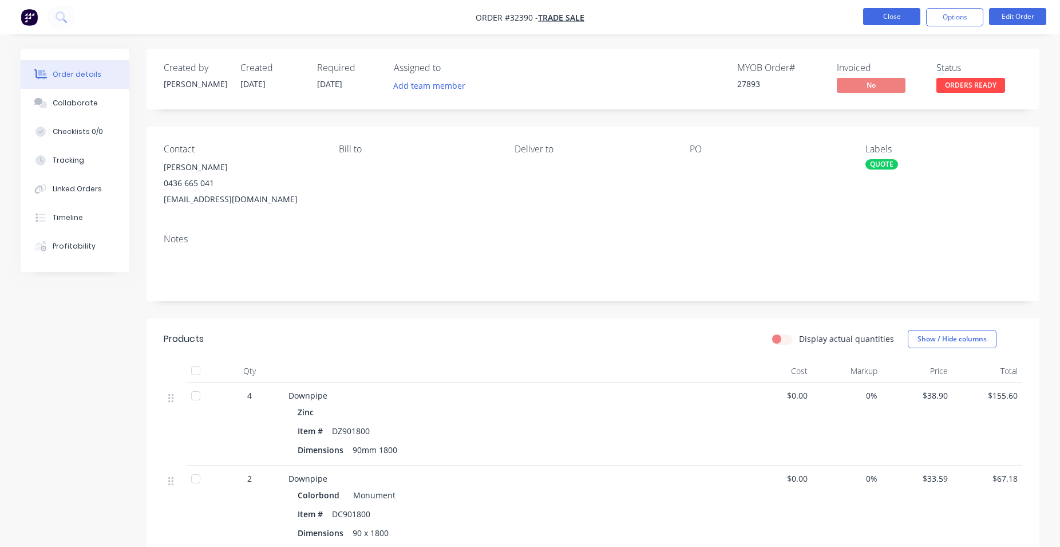
click at [888, 18] on button "Close" at bounding box center [891, 16] width 57 height 17
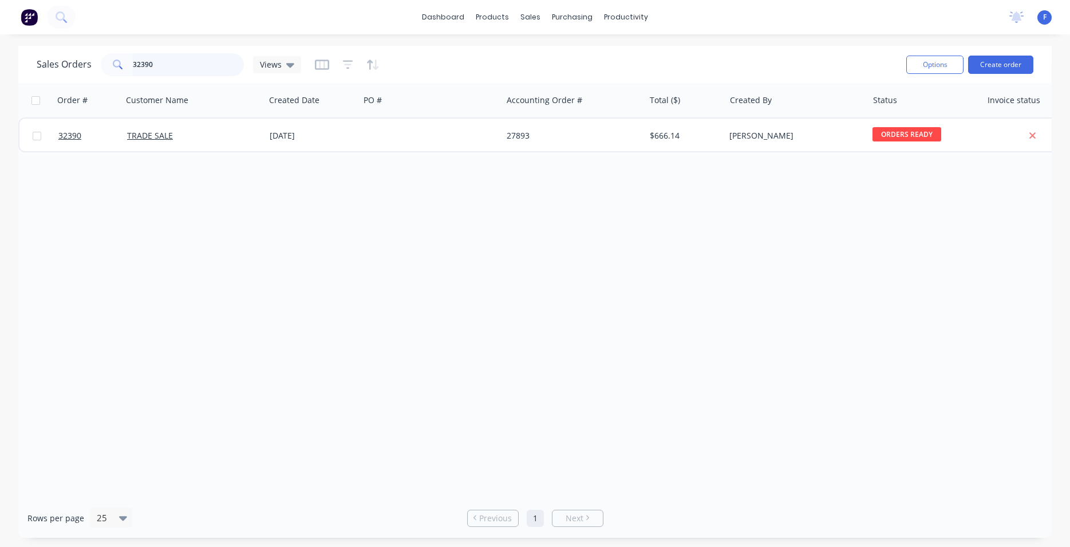
click at [173, 62] on input "32390" at bounding box center [189, 64] width 112 height 23
type input "3"
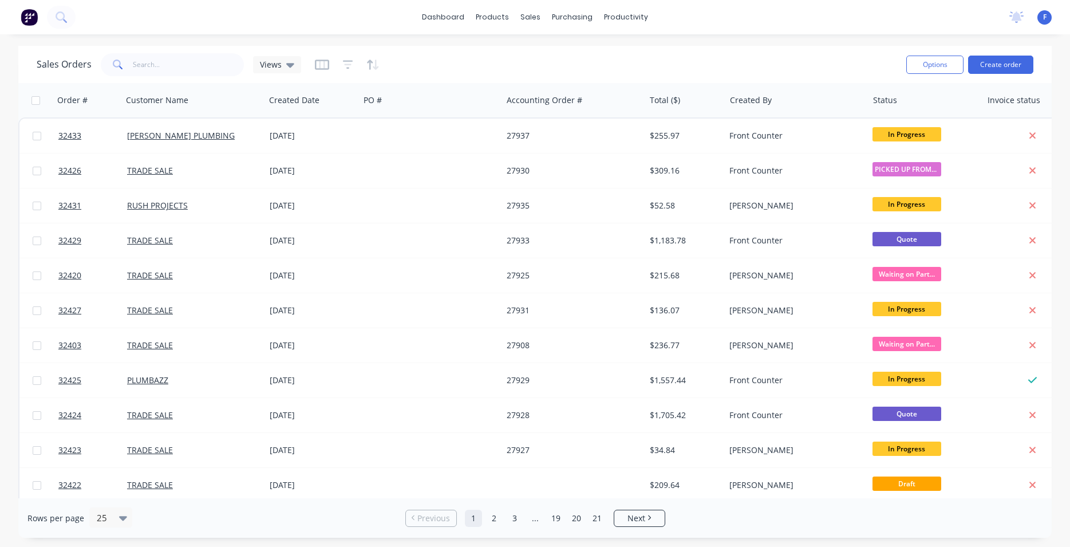
click at [32, 15] on img at bounding box center [29, 17] width 17 height 17
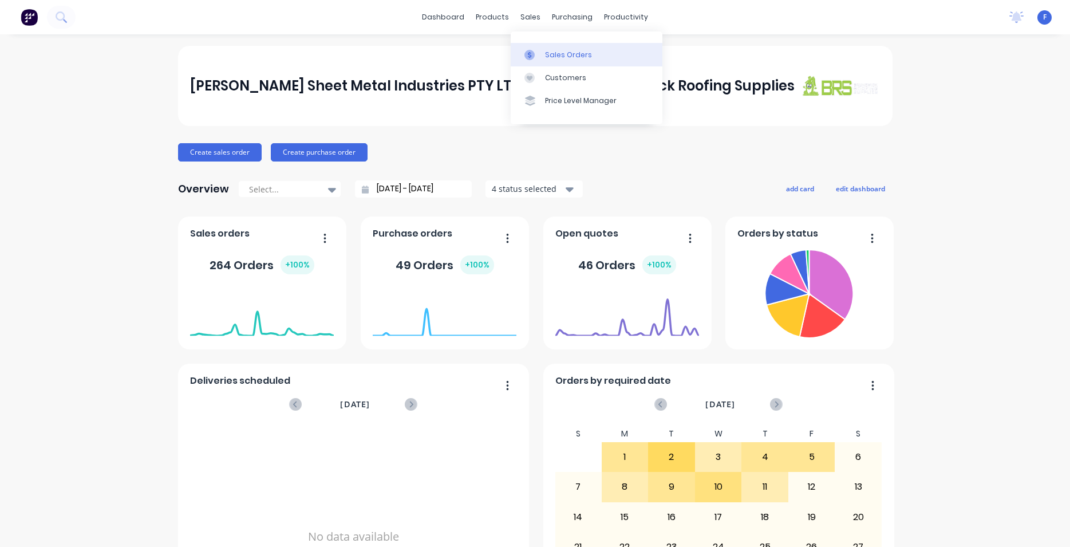
click at [550, 60] on div "Sales Orders" at bounding box center [568, 55] width 47 height 10
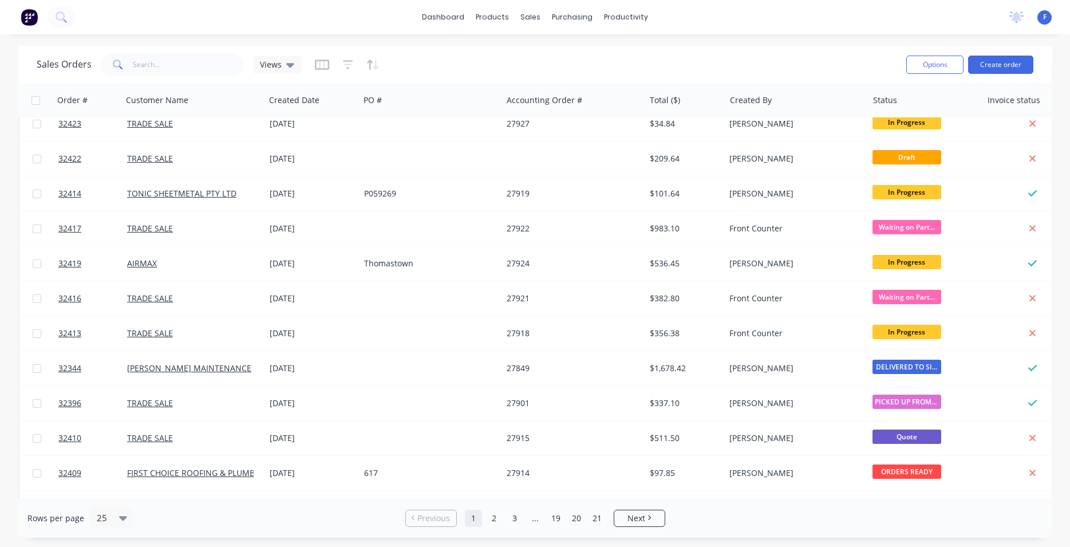
scroll to position [502, 0]
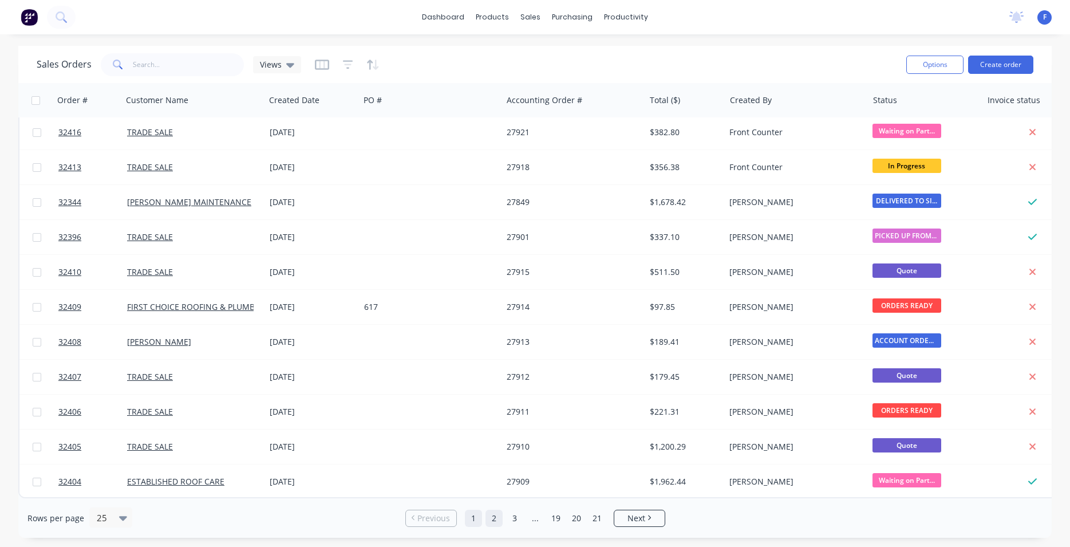
click at [492, 518] on link "2" at bounding box center [493, 517] width 17 height 17
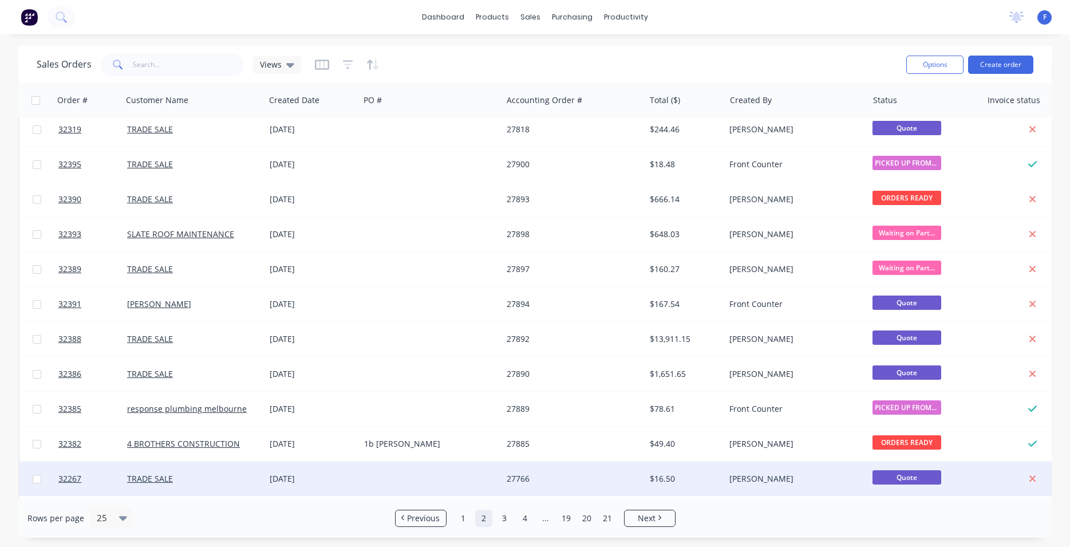
scroll to position [110, 0]
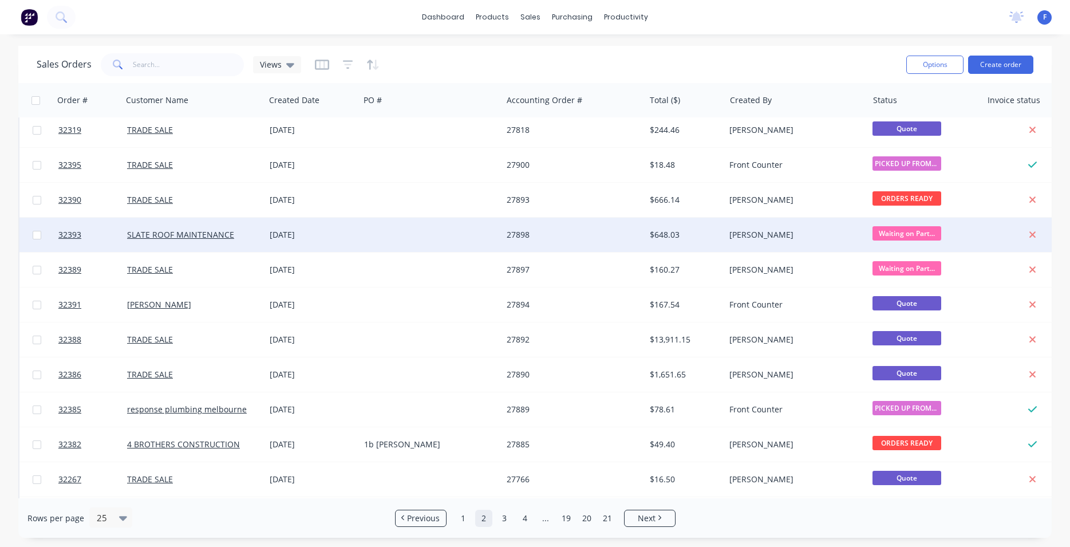
click at [898, 231] on span "Waiting on Part..." at bounding box center [906, 233] width 69 height 14
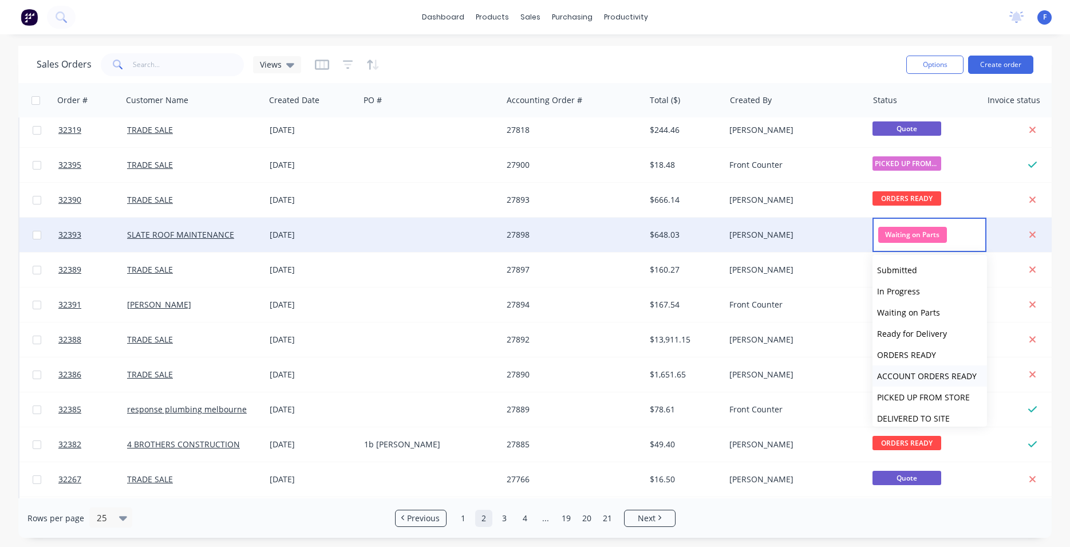
click at [910, 379] on span "ACCOUNT ORDERS READY" at bounding box center [927, 375] width 100 height 11
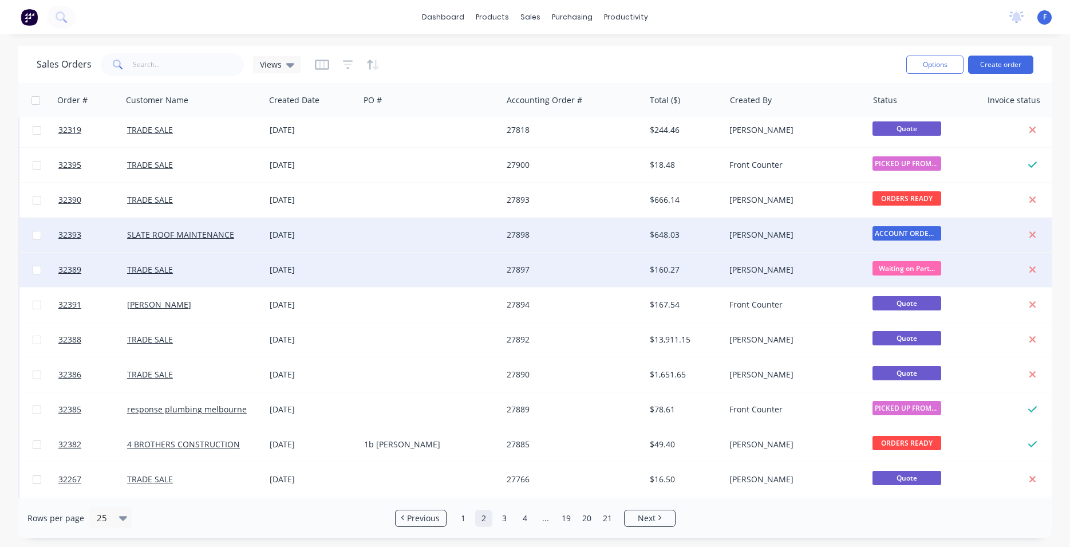
click at [898, 270] on span "Waiting on Part..." at bounding box center [906, 268] width 69 height 14
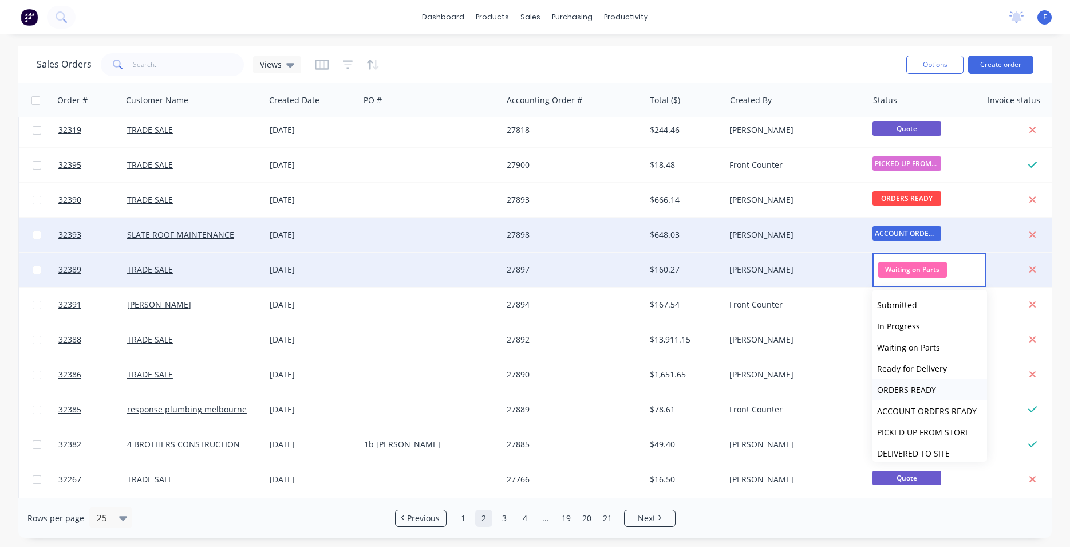
click at [907, 388] on span "ORDERS READY" at bounding box center [906, 389] width 59 height 11
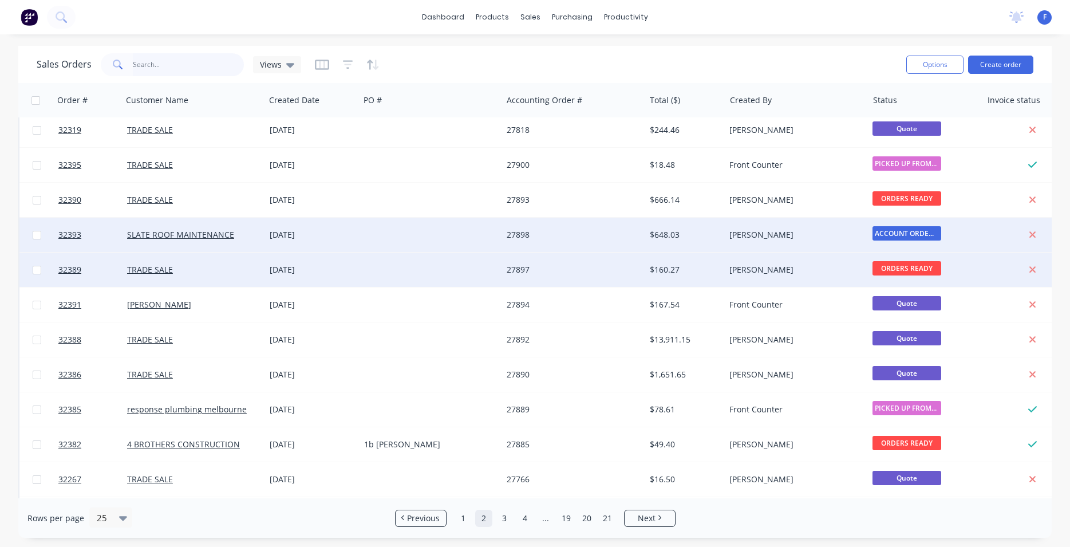
click at [187, 59] on input "text" at bounding box center [189, 64] width 112 height 23
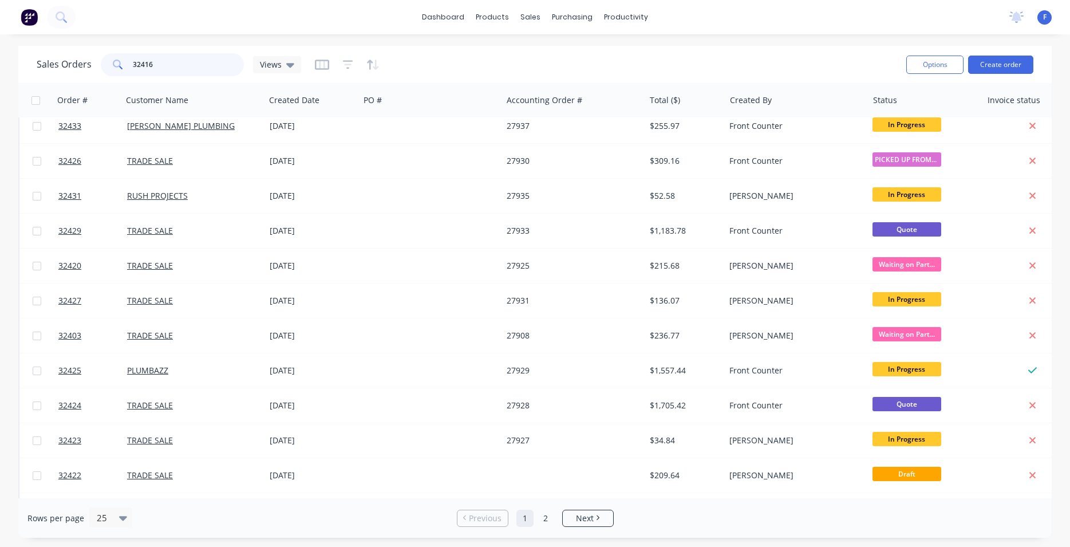
scroll to position [0, 0]
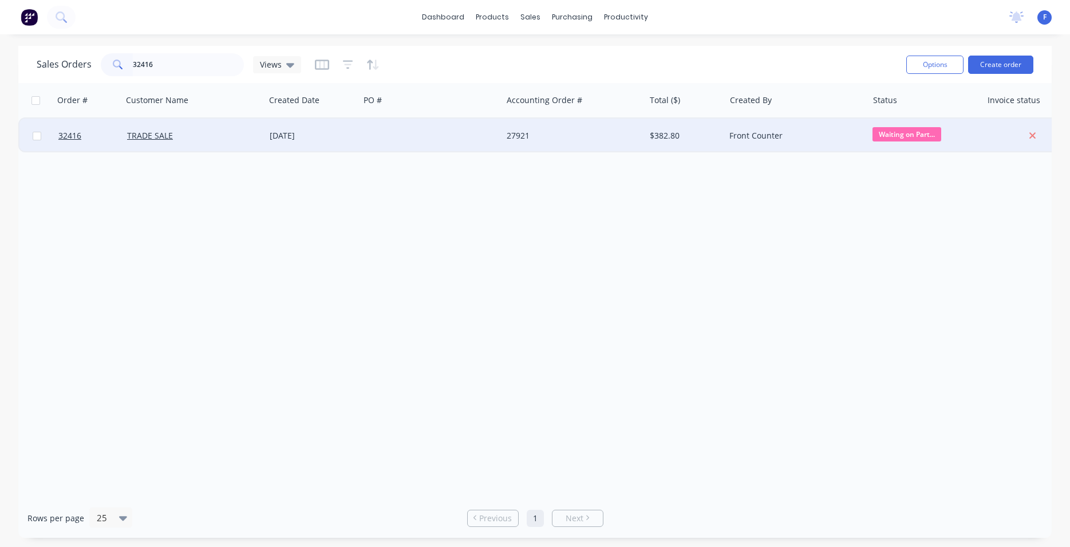
click at [889, 133] on span "Waiting on Part..." at bounding box center [906, 134] width 69 height 14
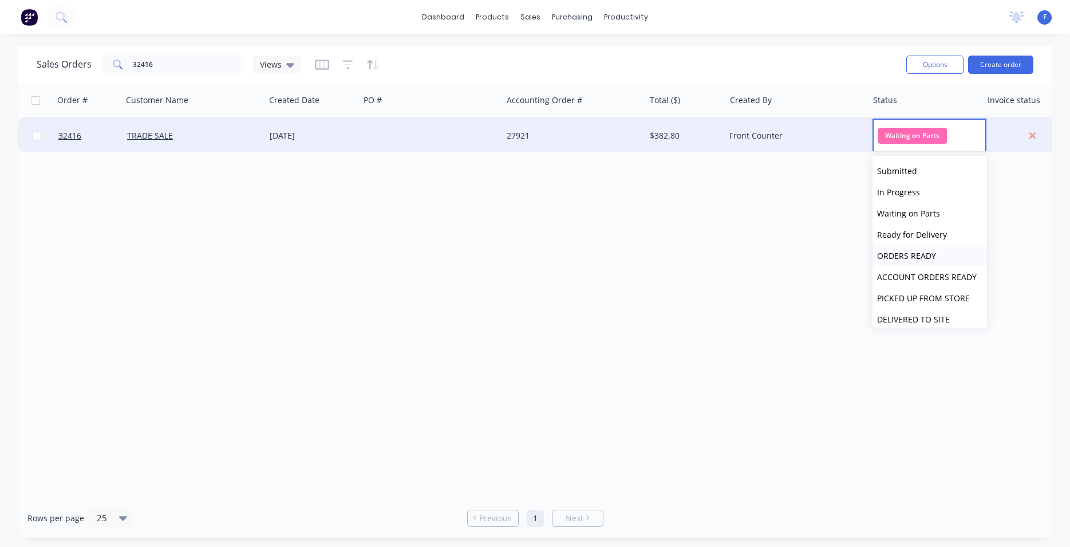
click at [906, 256] on span "ORDERS READY" at bounding box center [906, 255] width 59 height 11
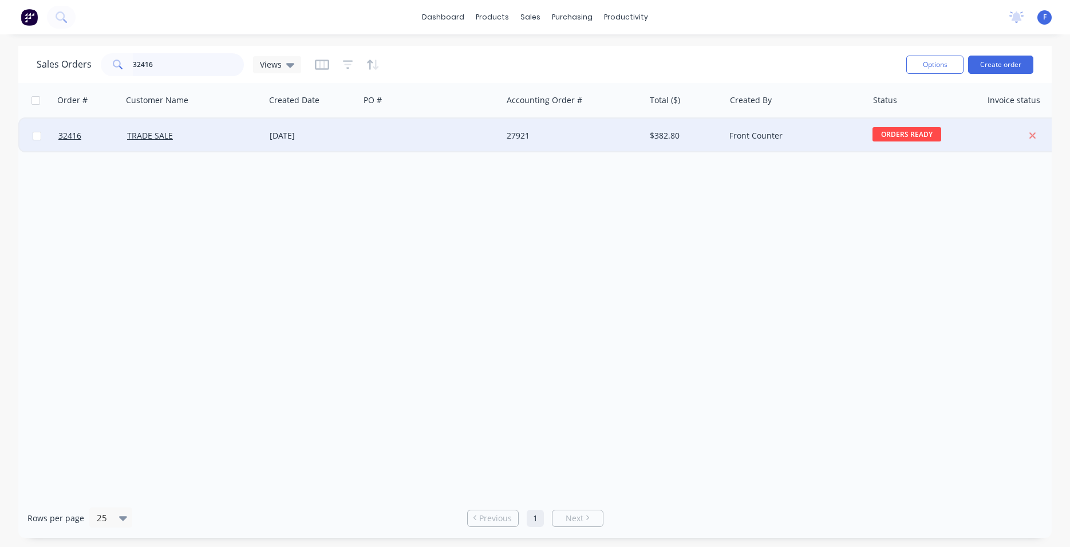
click at [164, 69] on input "32416" at bounding box center [189, 64] width 112 height 23
type input "3"
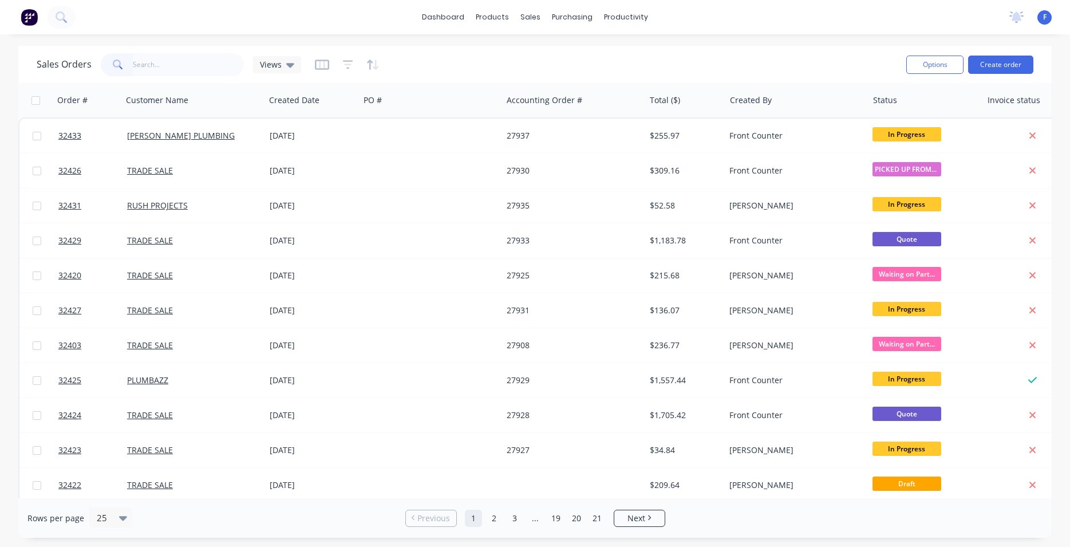
click at [31, 21] on img at bounding box center [29, 17] width 17 height 17
